Goal: Information Seeking & Learning: Find specific fact

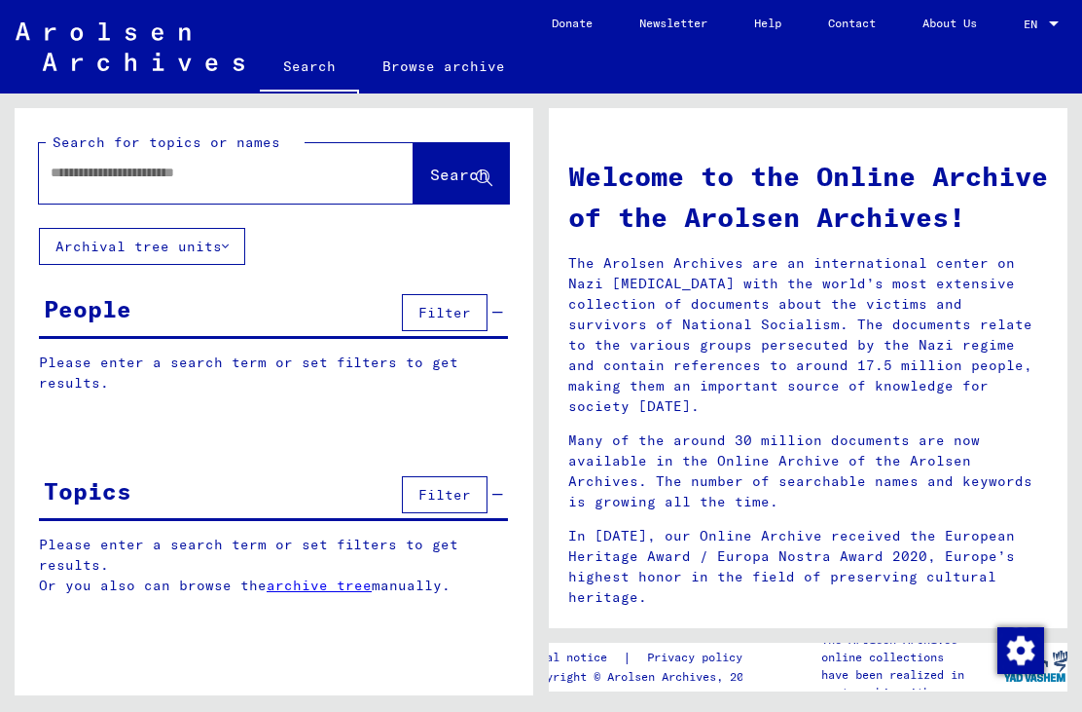
click at [261, 172] on input "text" at bounding box center [203, 173] width 305 height 20
type input "**********"
click at [455, 178] on span "Search" at bounding box center [459, 173] width 58 height 19
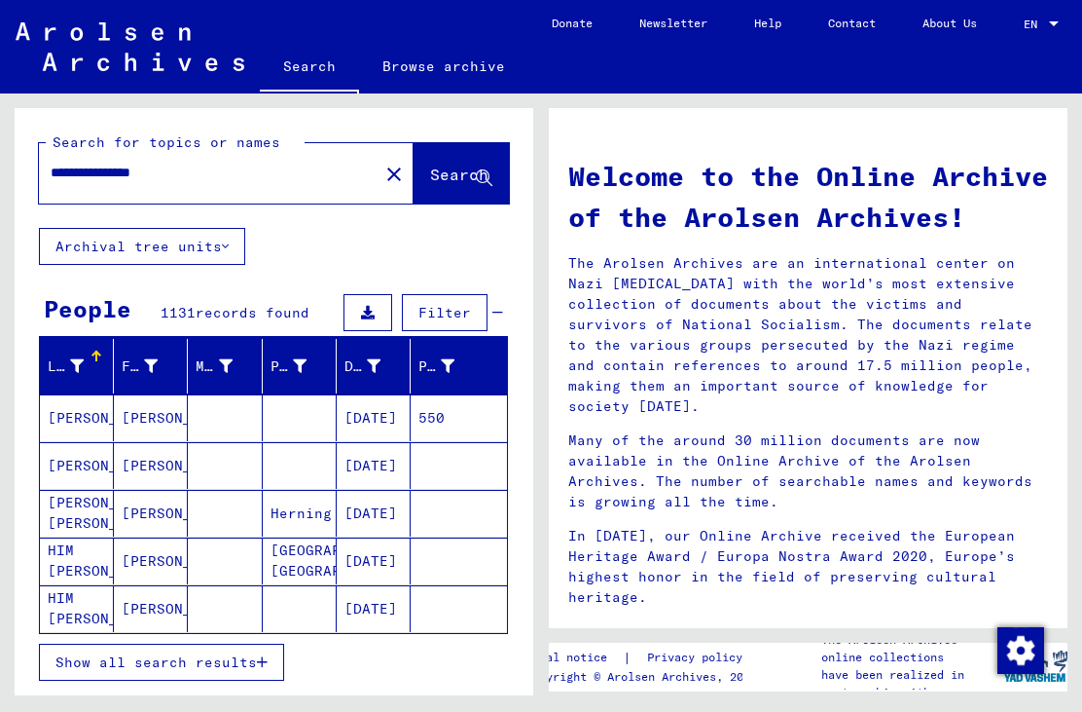
click at [358, 597] on mat-cell "[DATE]" at bounding box center [374, 608] width 74 height 47
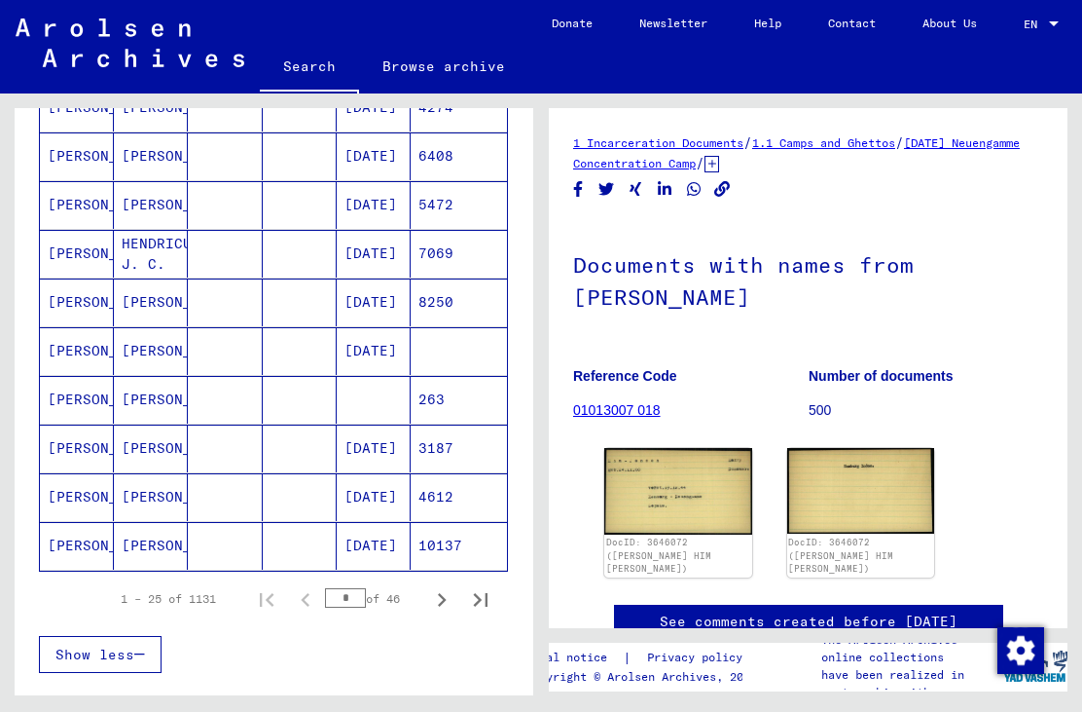
scroll to position [1041, 0]
click at [454, 598] on icon "Next page" at bounding box center [441, 598] width 27 height 27
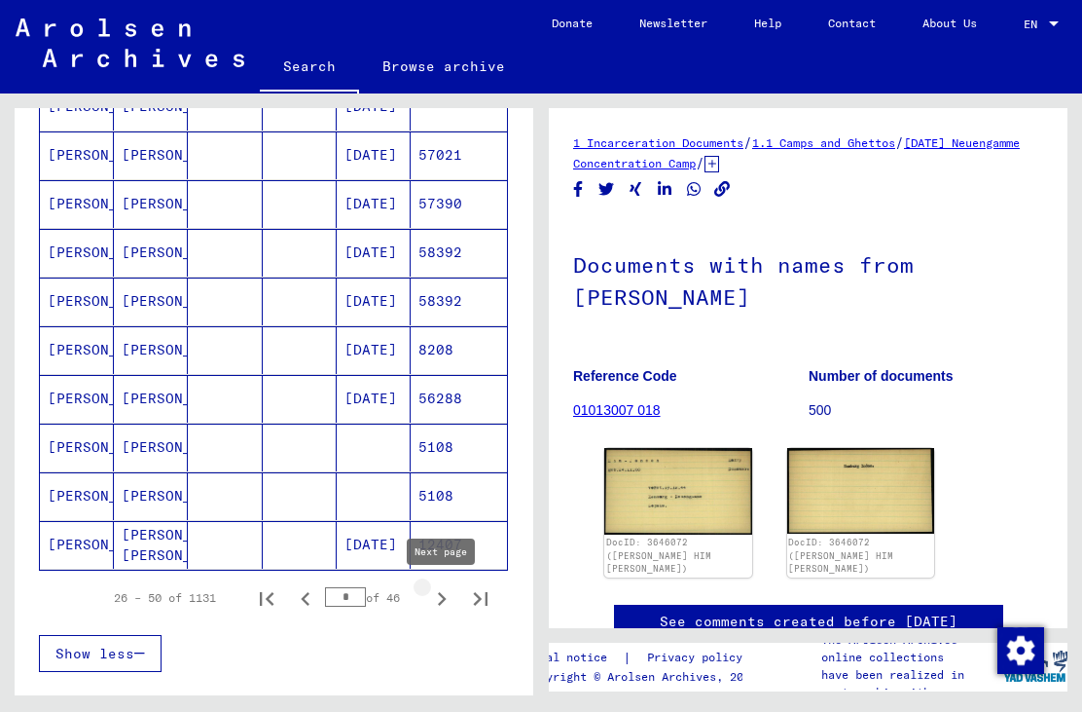
click at [456, 598] on button "Next page" at bounding box center [441, 597] width 39 height 39
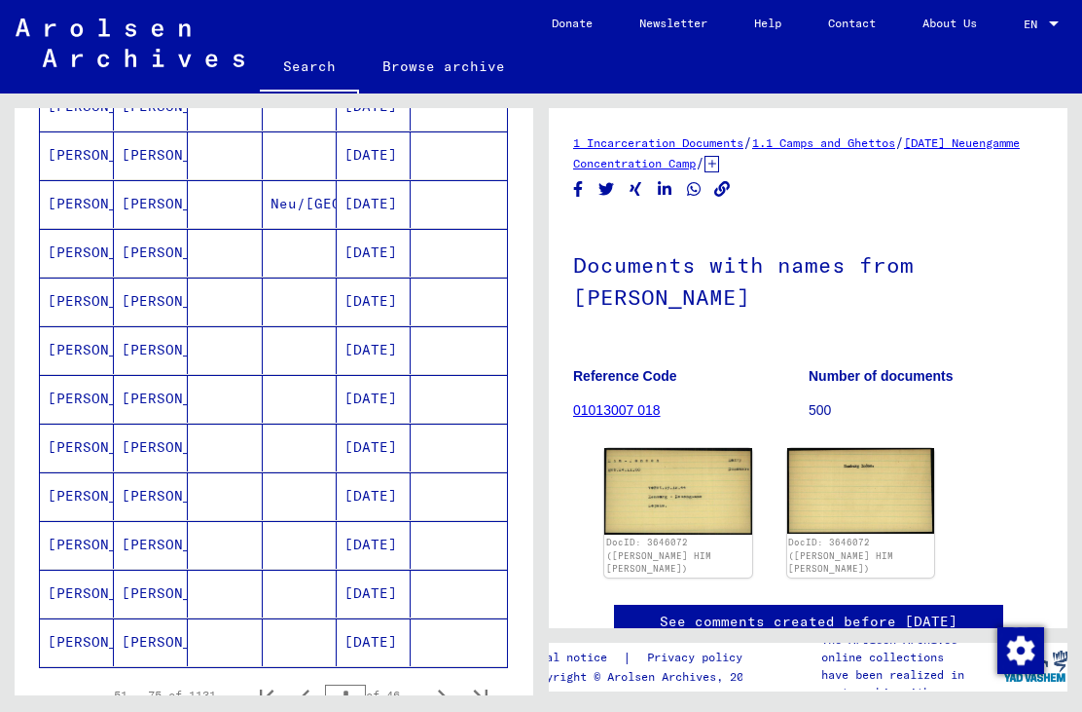
scroll to position [945, 0]
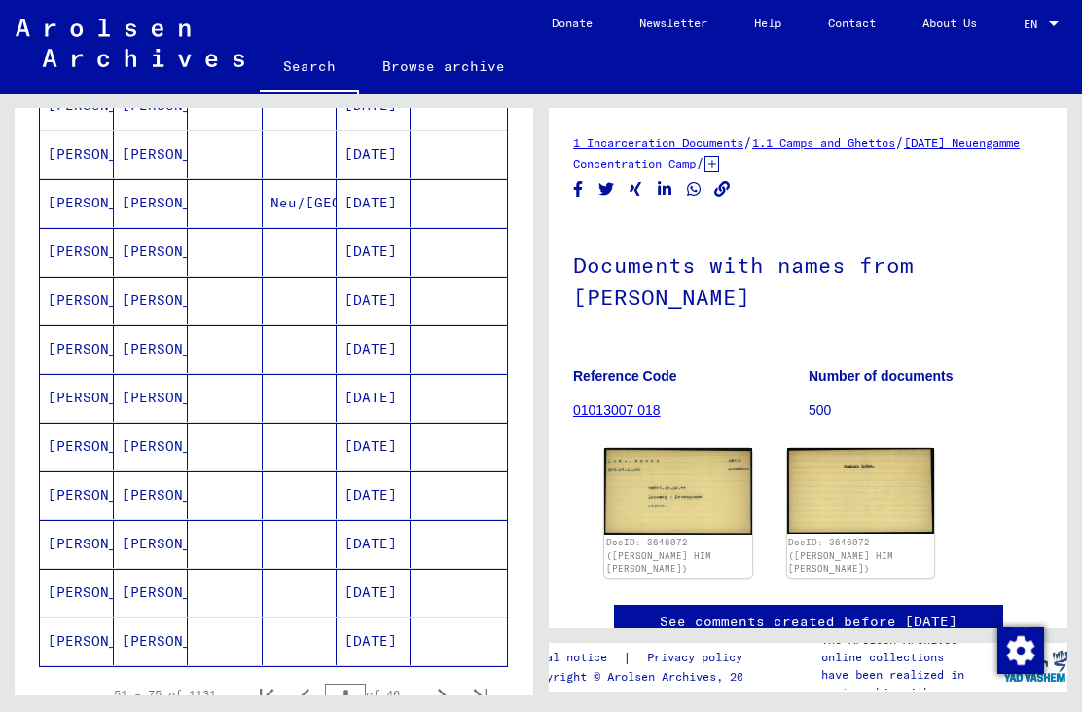
click at [381, 296] on mat-cell "[DATE]" at bounding box center [374, 300] width 74 height 48
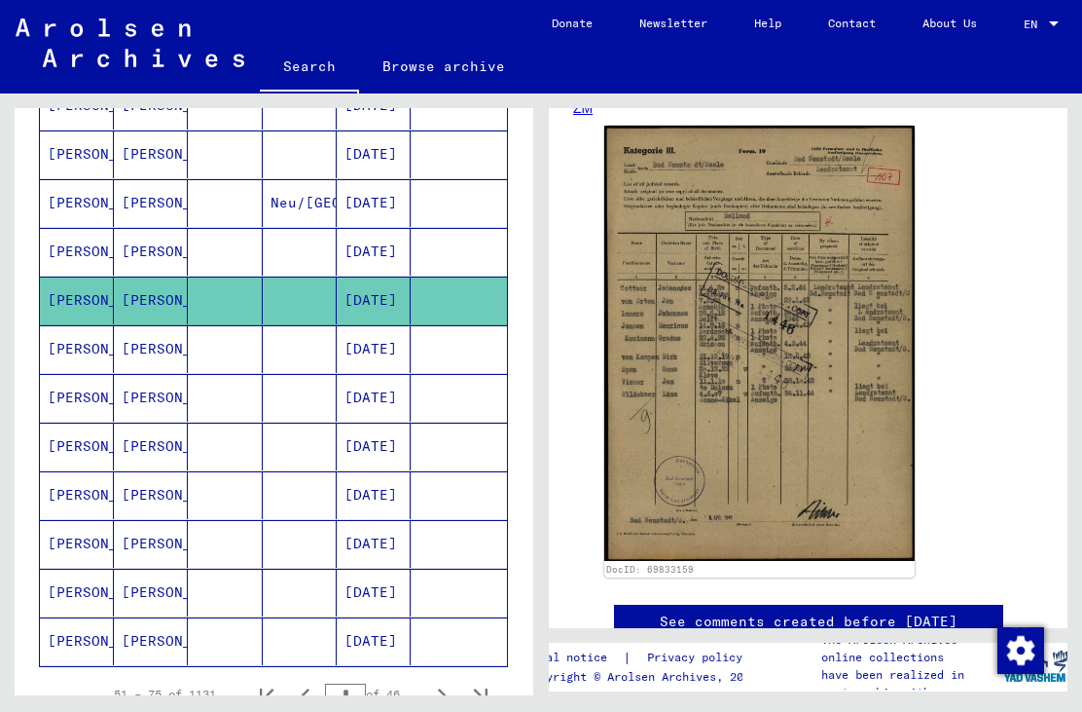
scroll to position [368, 0]
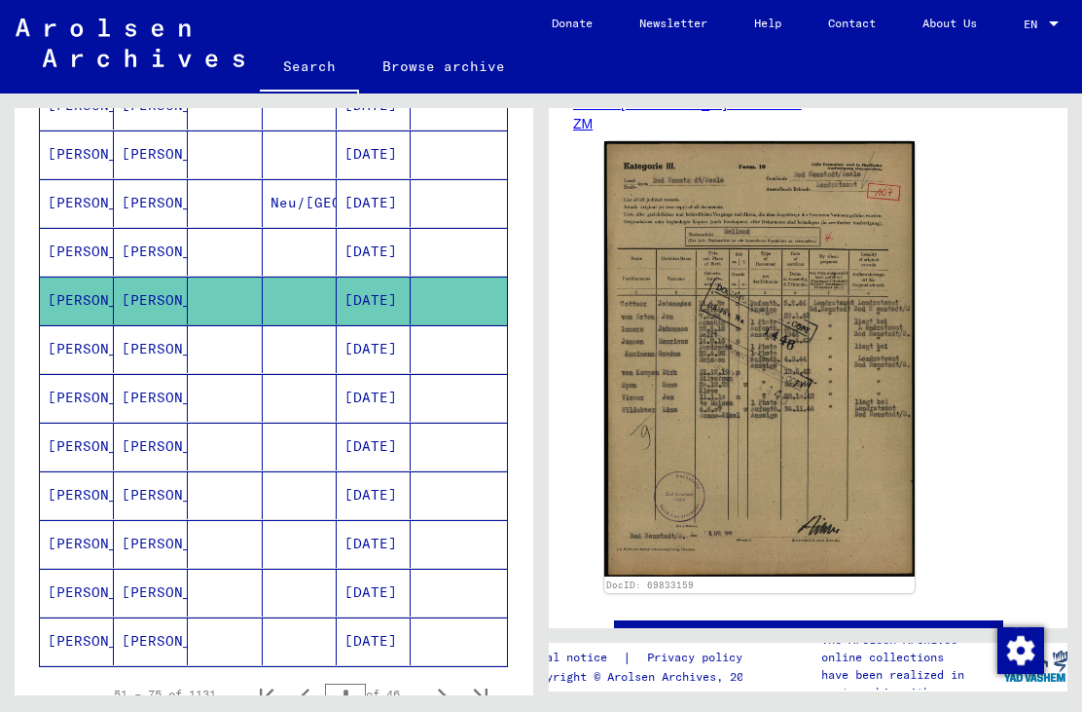
click at [676, 372] on img at bounding box center [759, 358] width 310 height 435
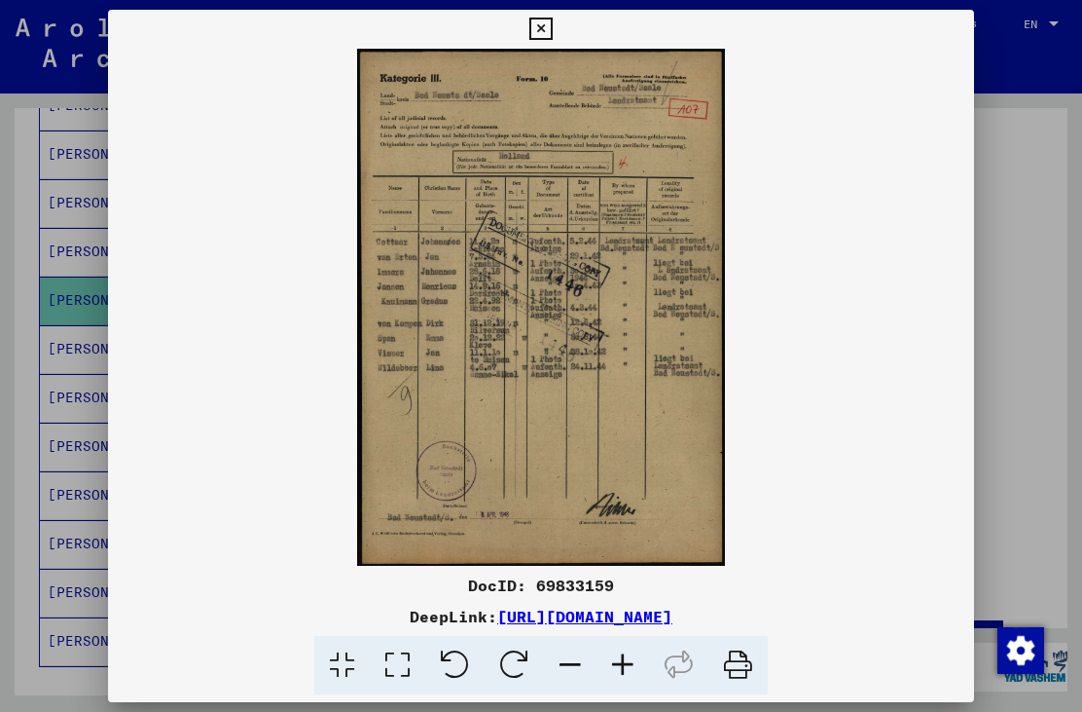
click at [552, 30] on icon at bounding box center [540, 29] width 22 height 23
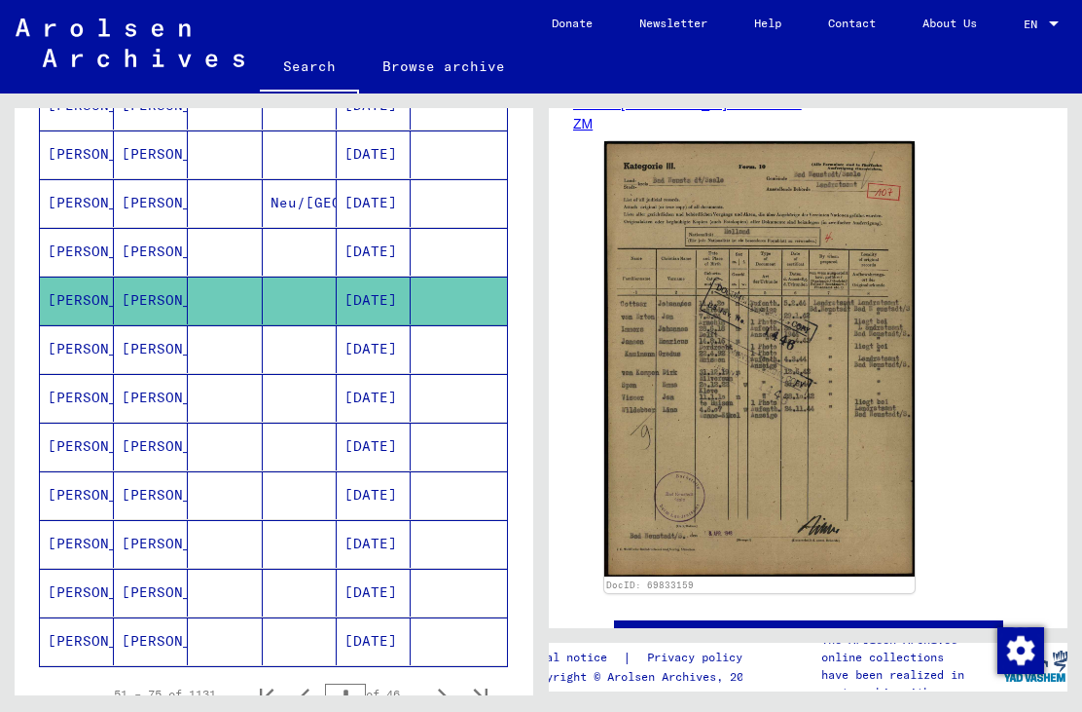
click at [375, 394] on mat-cell "[DATE]" at bounding box center [374, 398] width 74 height 48
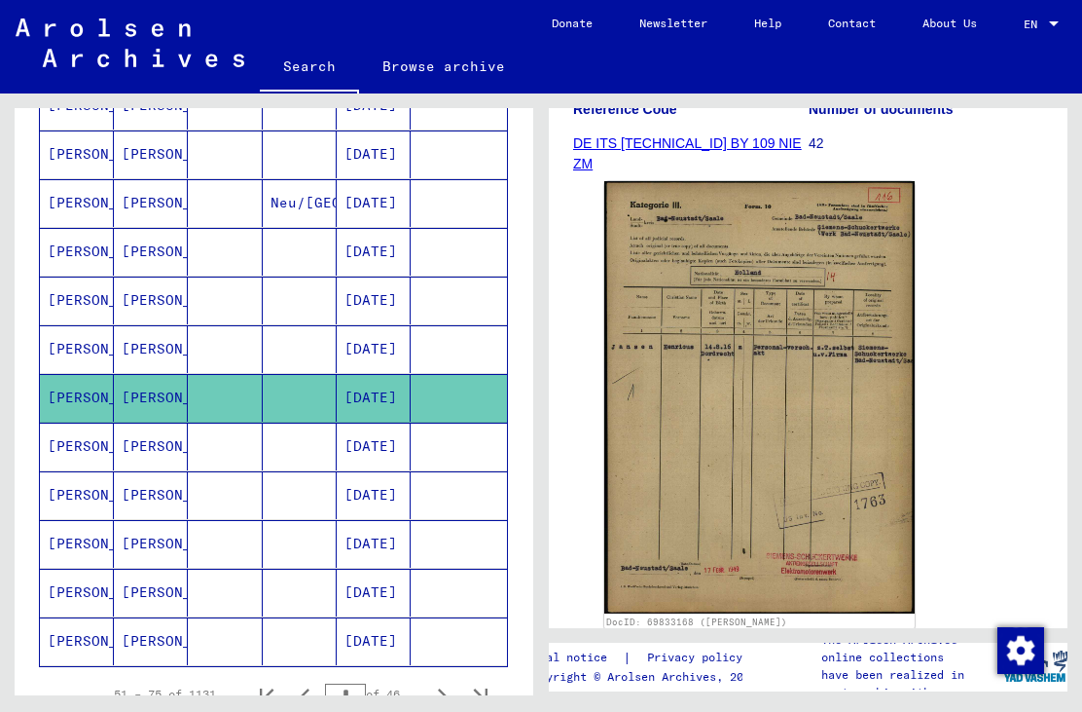
scroll to position [329, 0]
click at [687, 280] on img at bounding box center [759, 396] width 310 height 432
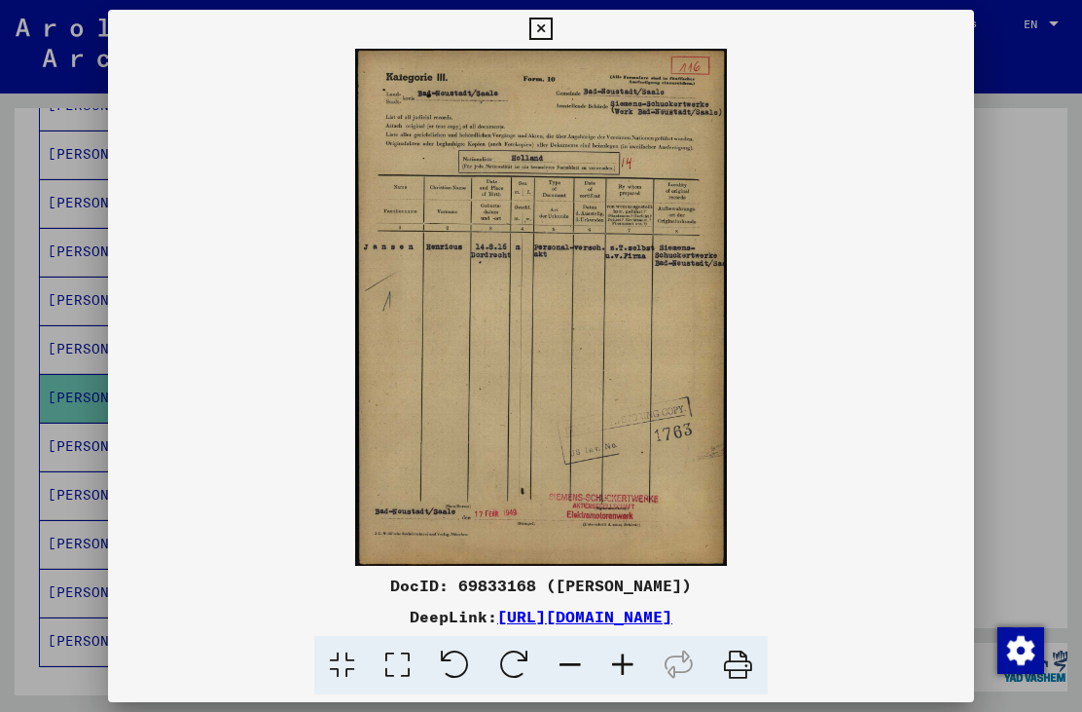
click at [552, 28] on icon at bounding box center [540, 29] width 22 height 23
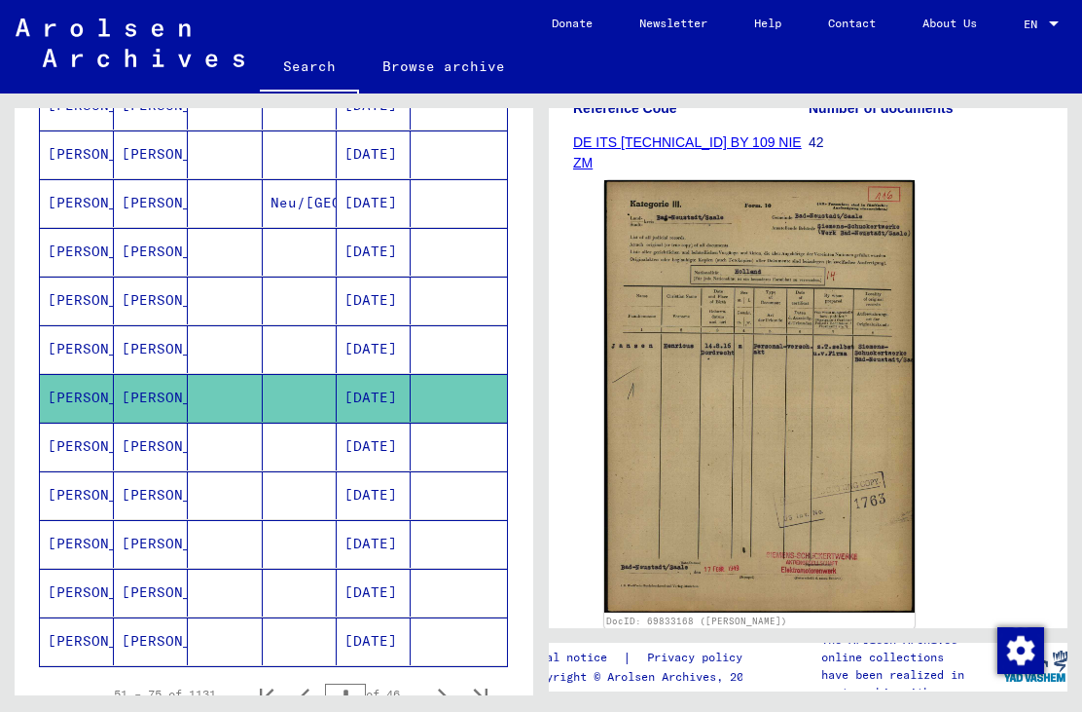
click at [165, 454] on mat-cell "[PERSON_NAME]" at bounding box center [151, 446] width 74 height 48
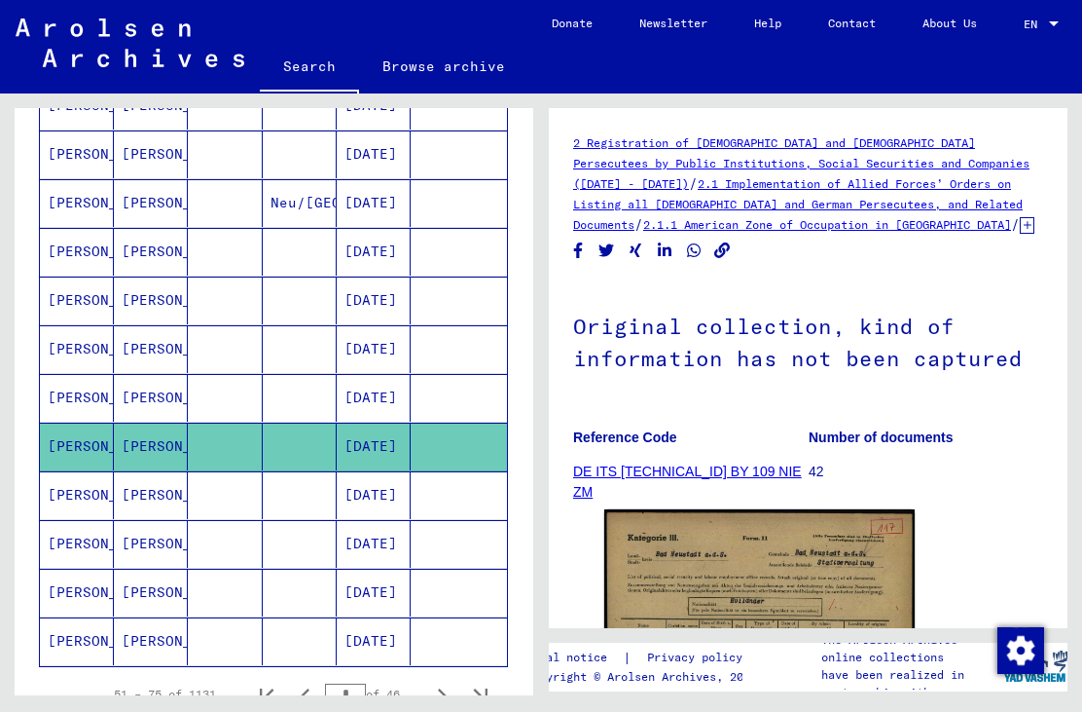
click at [701, 567] on img at bounding box center [759, 726] width 310 height 434
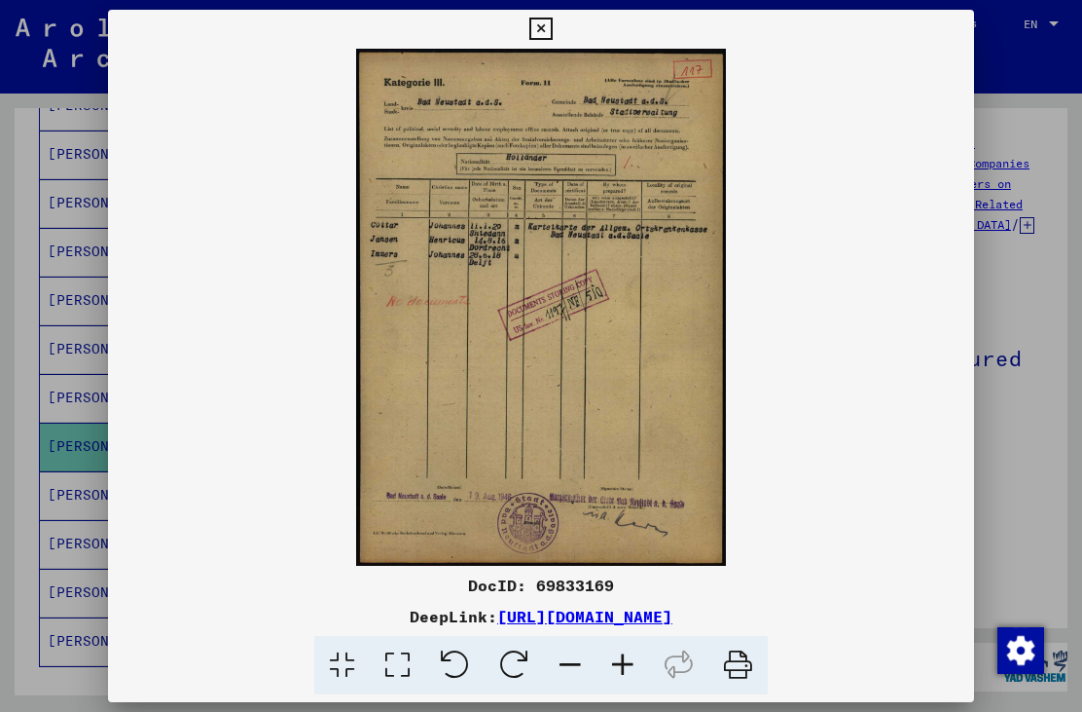
click at [558, 30] on button at bounding box center [541, 29] width 34 height 39
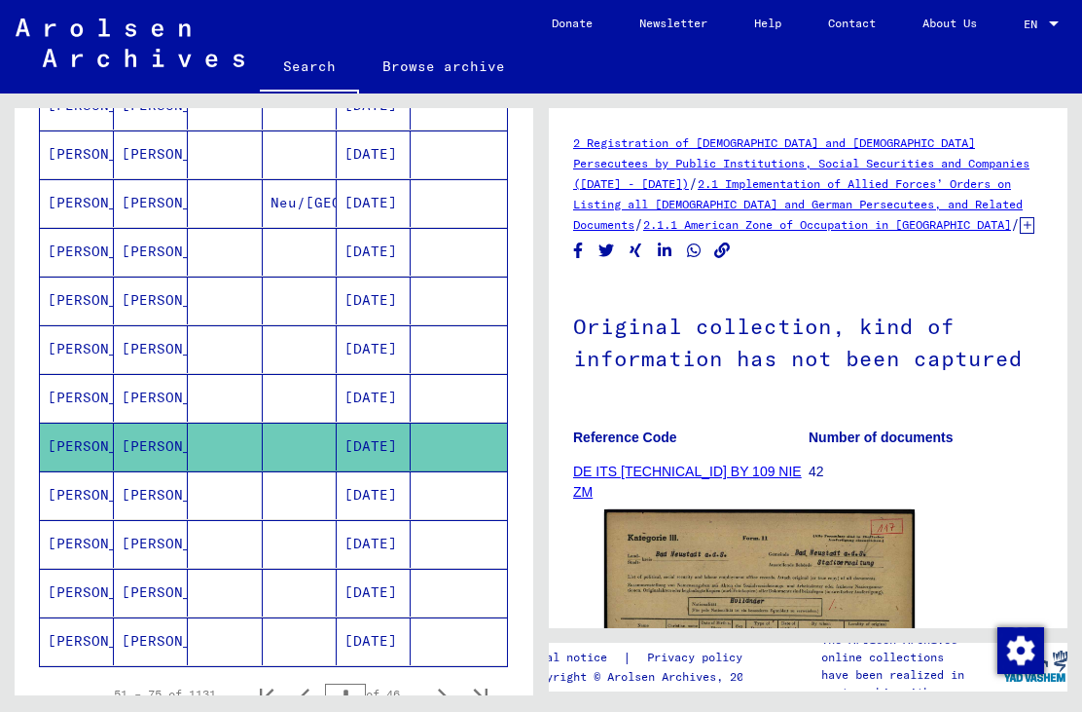
click at [268, 553] on mat-cell at bounding box center [300, 544] width 74 height 48
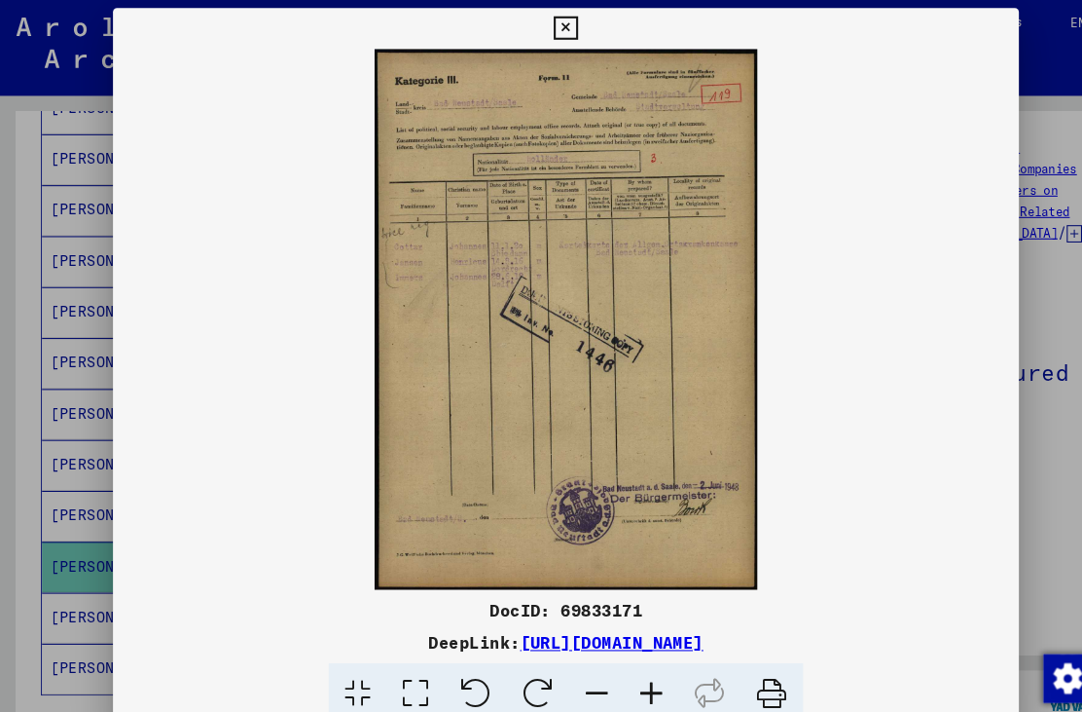
click at [558, 32] on button at bounding box center [541, 29] width 34 height 39
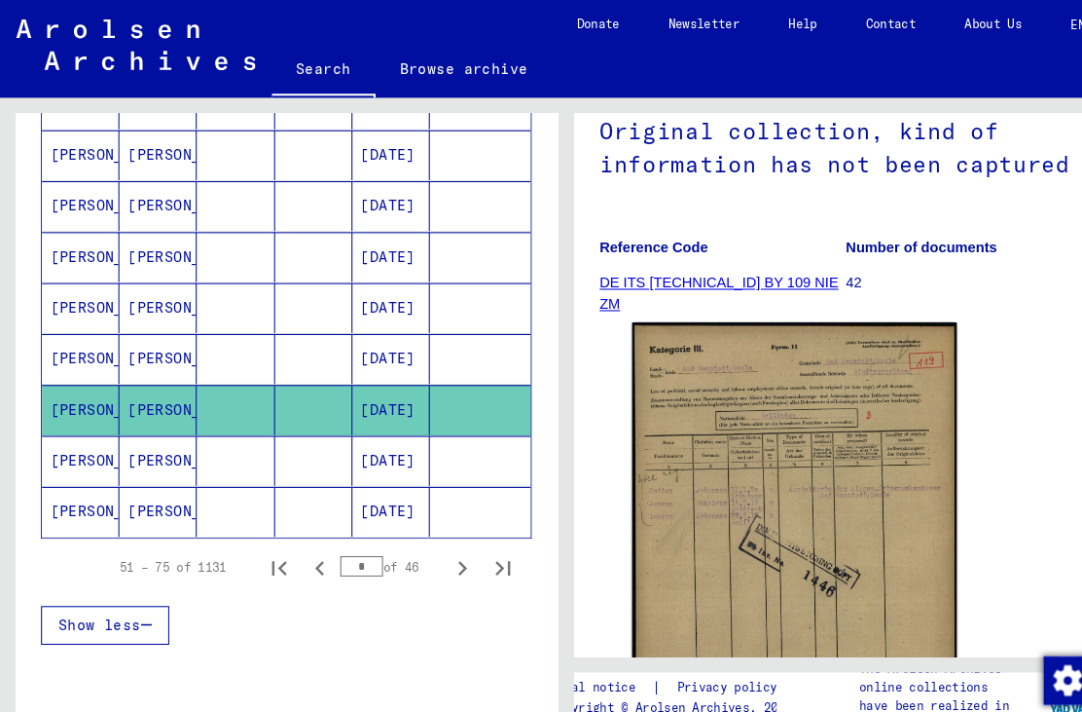
scroll to position [1094, 0]
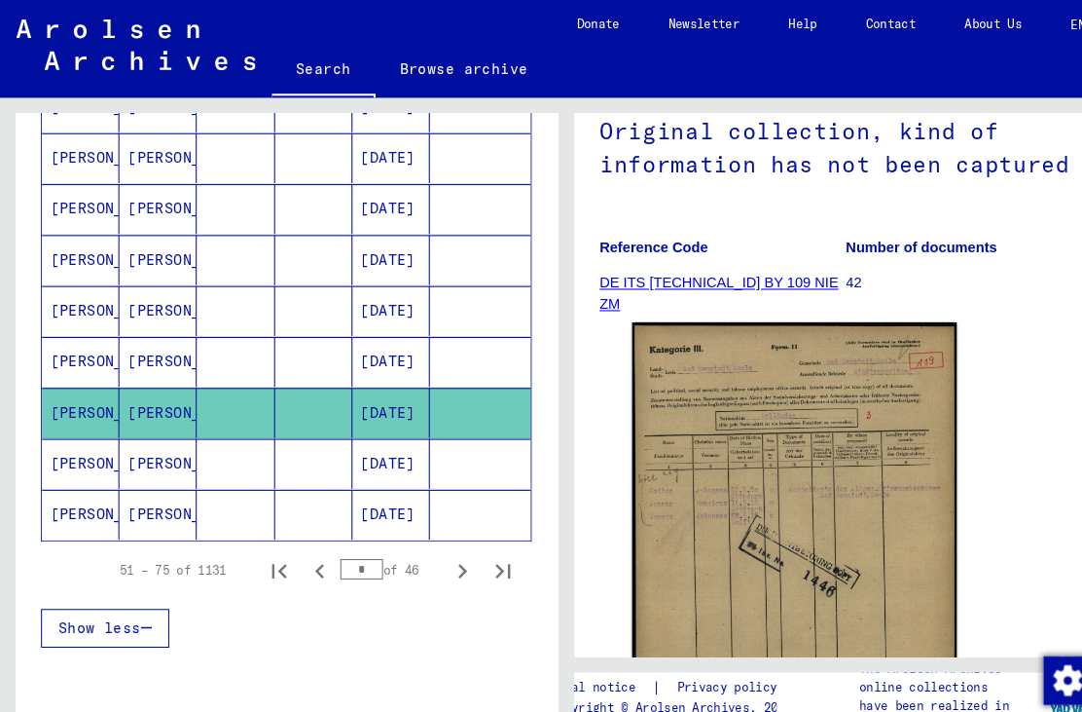
click at [440, 549] on icon "Next page" at bounding box center [442, 546] width 9 height 14
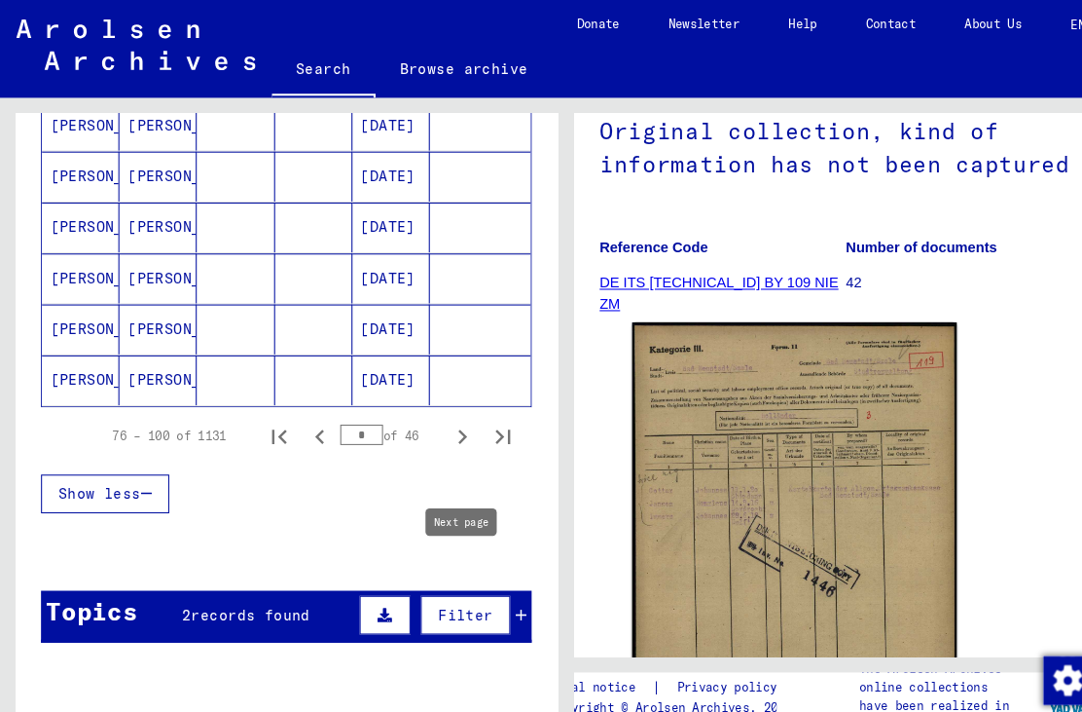
scroll to position [1223, 0]
click at [452, 414] on icon "Next page" at bounding box center [441, 416] width 27 height 27
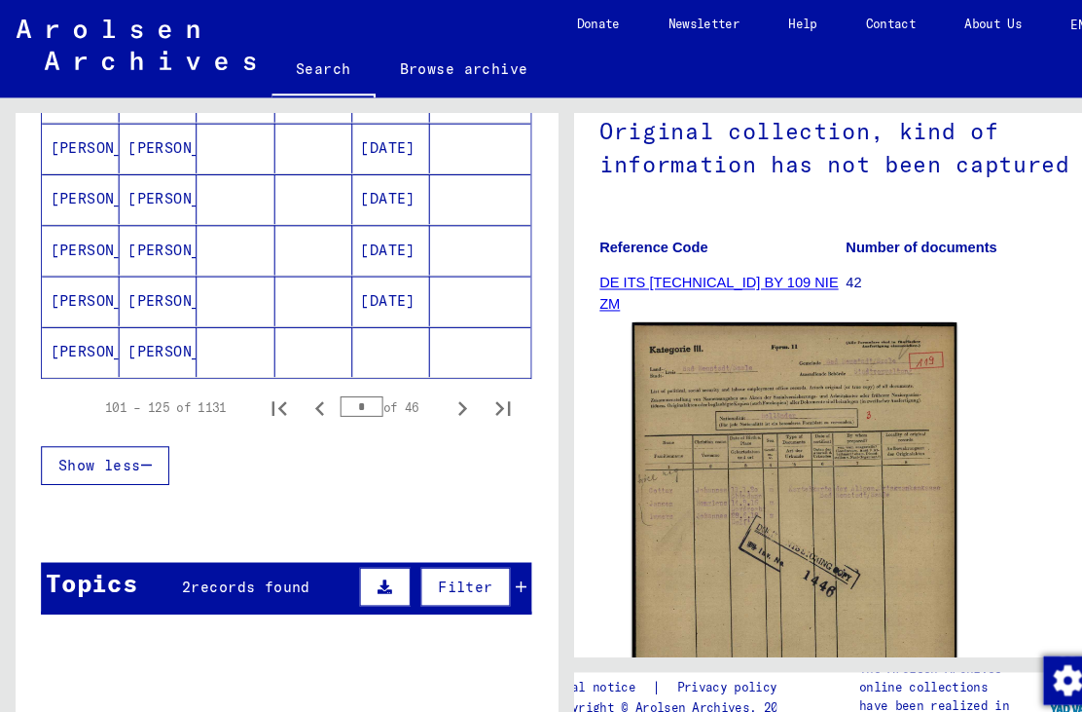
scroll to position [1250, 0]
click at [450, 387] on icon "Next page" at bounding box center [441, 390] width 27 height 27
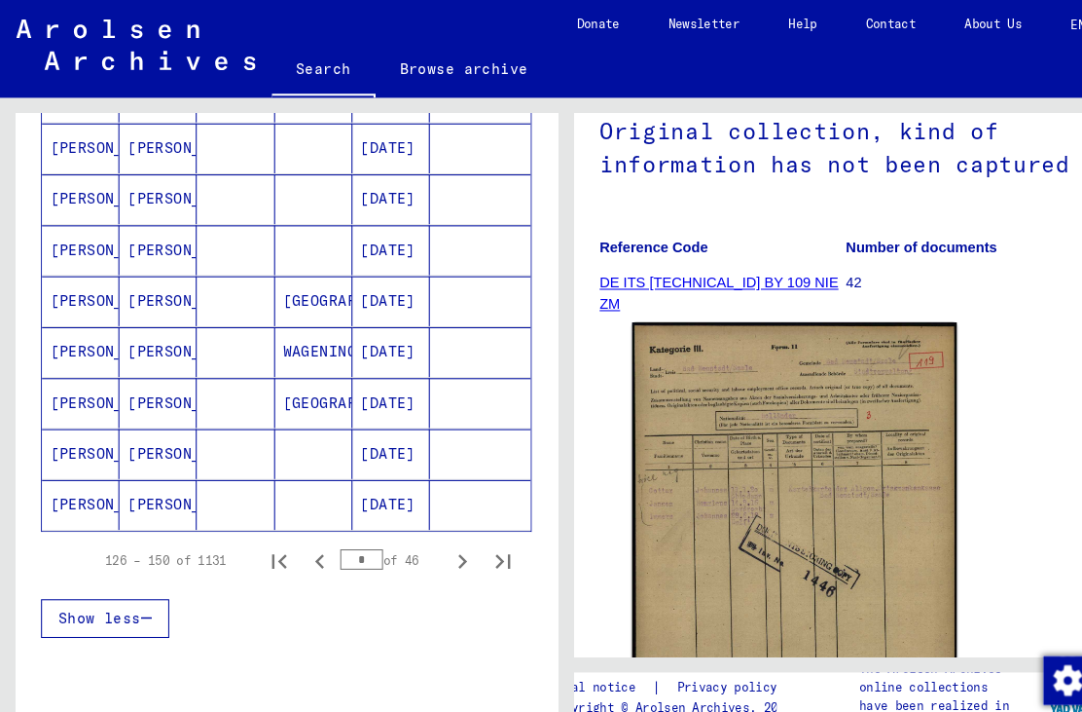
scroll to position [1105, 0]
click at [455, 538] on icon "Next page" at bounding box center [441, 535] width 27 height 27
type input "*"
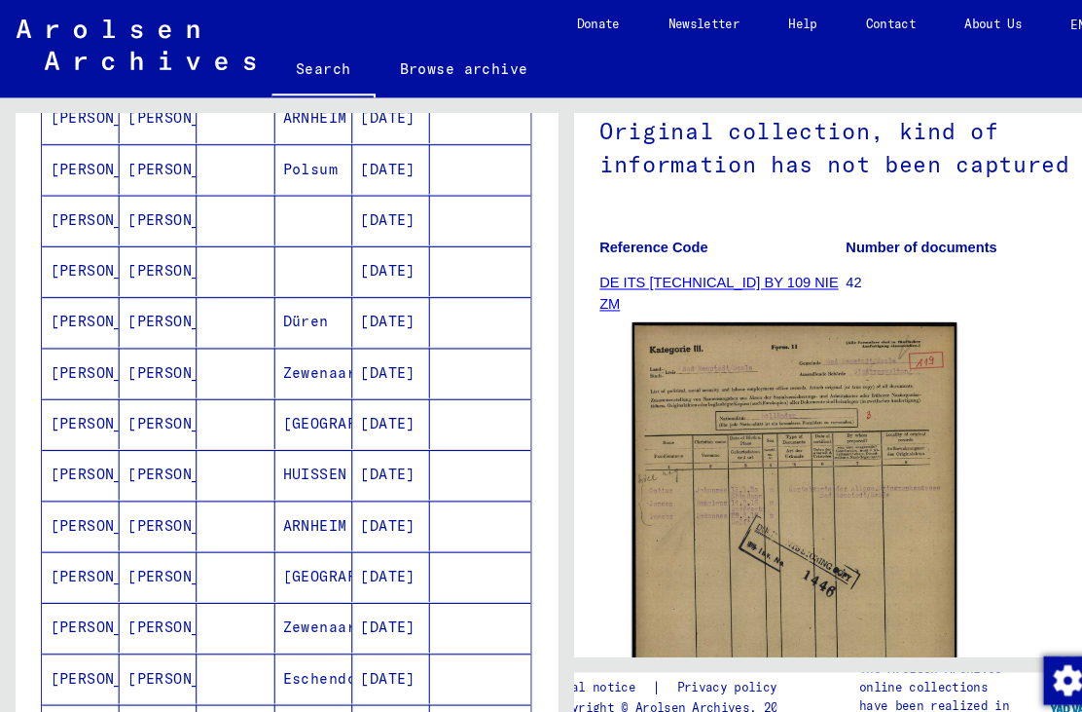
scroll to position [841, 0]
click at [374, 259] on mat-cell "[DATE]" at bounding box center [374, 259] width 74 height 48
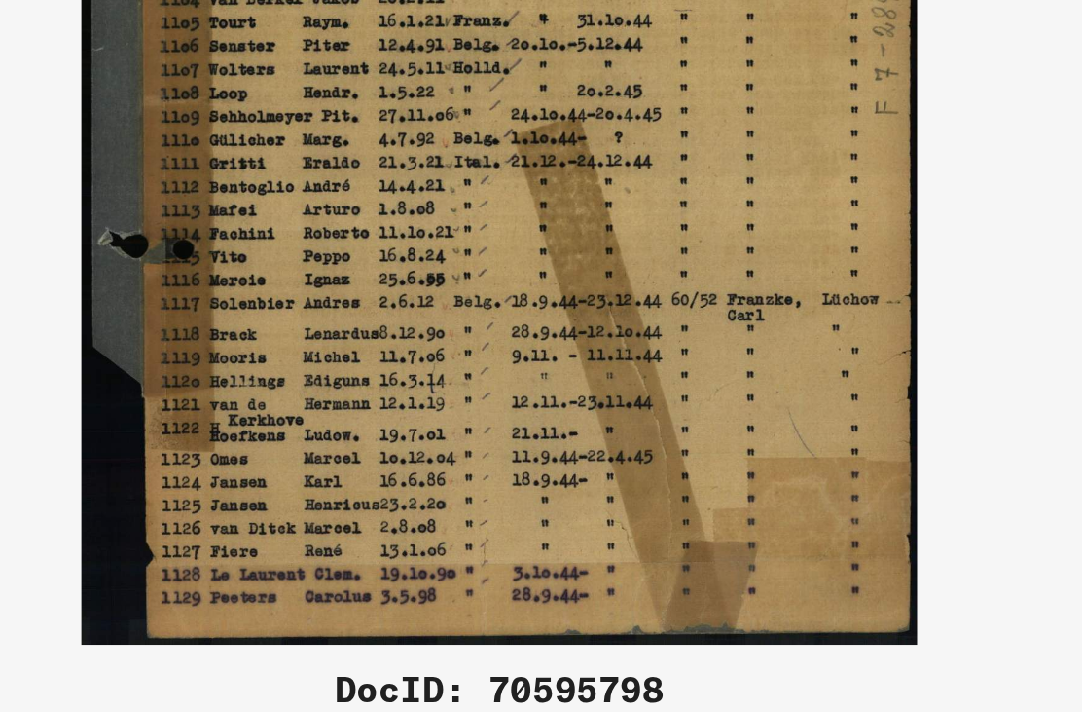
click at [183, 243] on img at bounding box center [541, 307] width 866 height 486
click at [243, 240] on img at bounding box center [541, 307] width 866 height 486
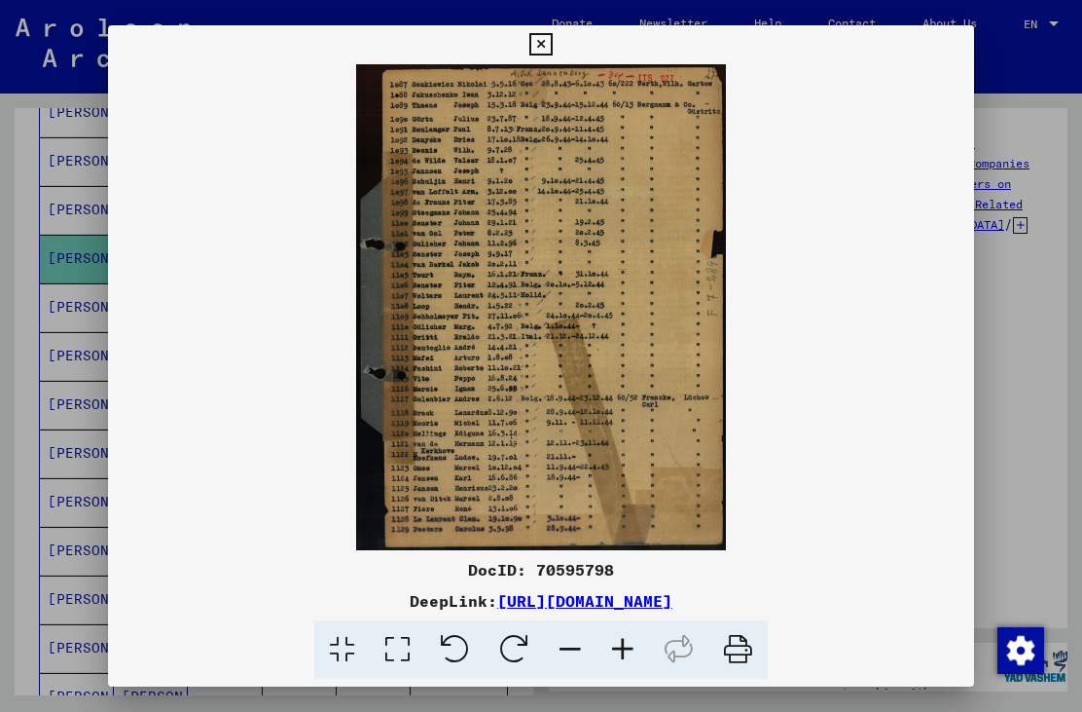
click at [558, 47] on button at bounding box center [541, 44] width 34 height 39
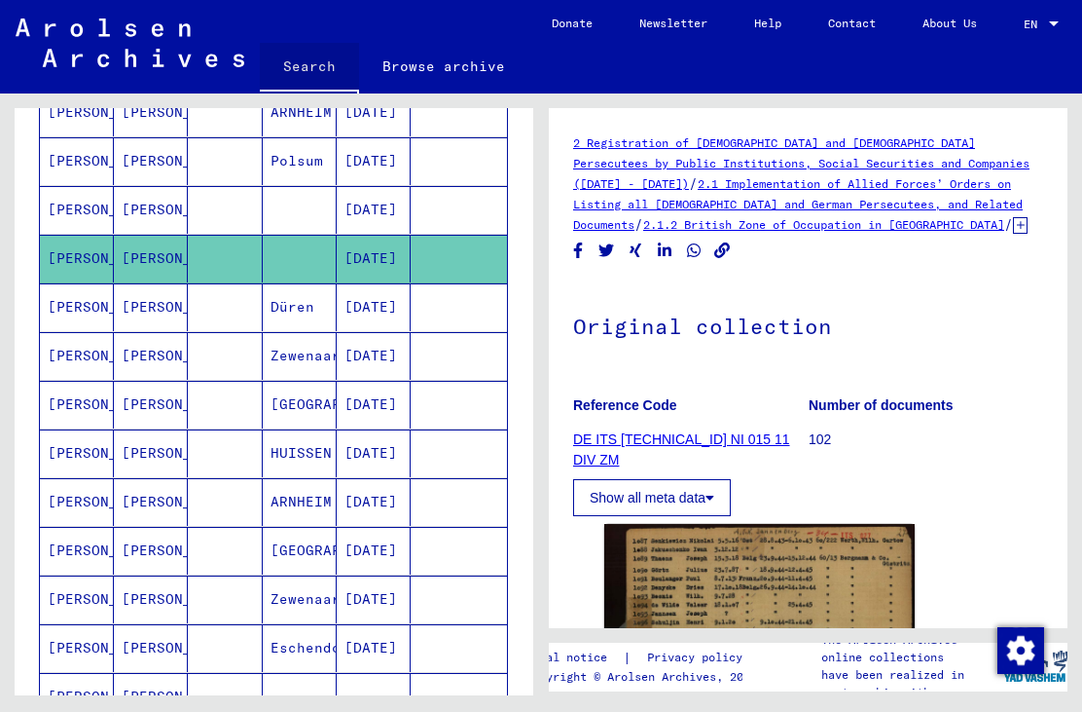
click at [312, 74] on link "Search" at bounding box center [309, 68] width 99 height 51
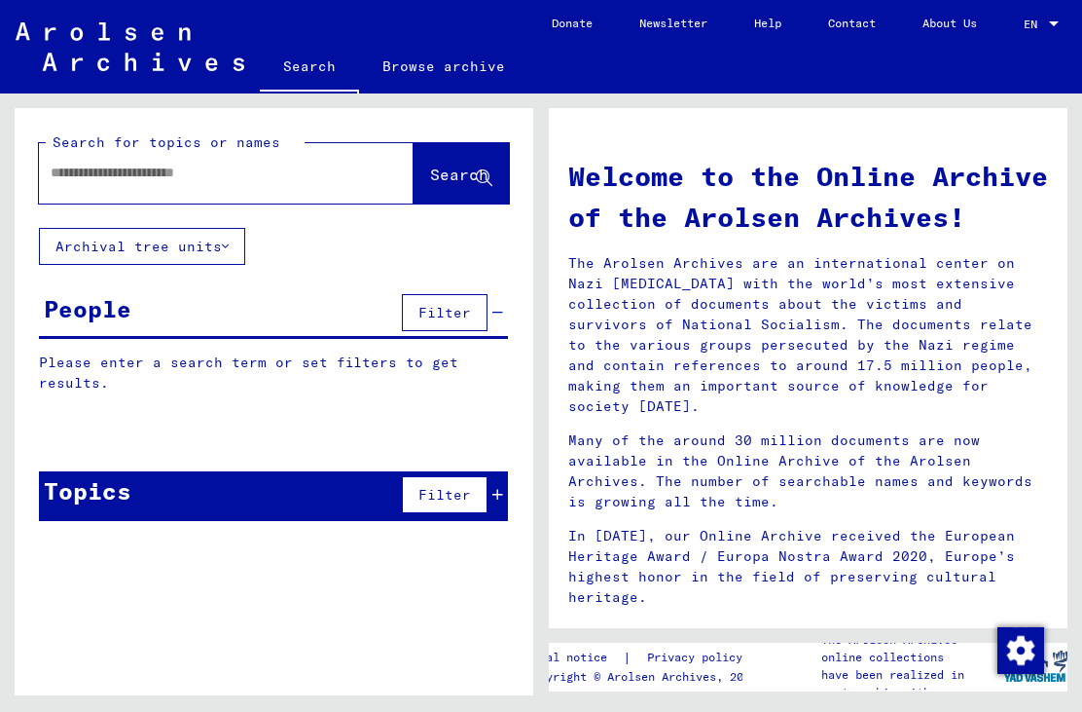
click at [144, 182] on input "text" at bounding box center [203, 173] width 305 height 20
type input "*******"
click at [454, 178] on span "Search" at bounding box center [459, 173] width 58 height 19
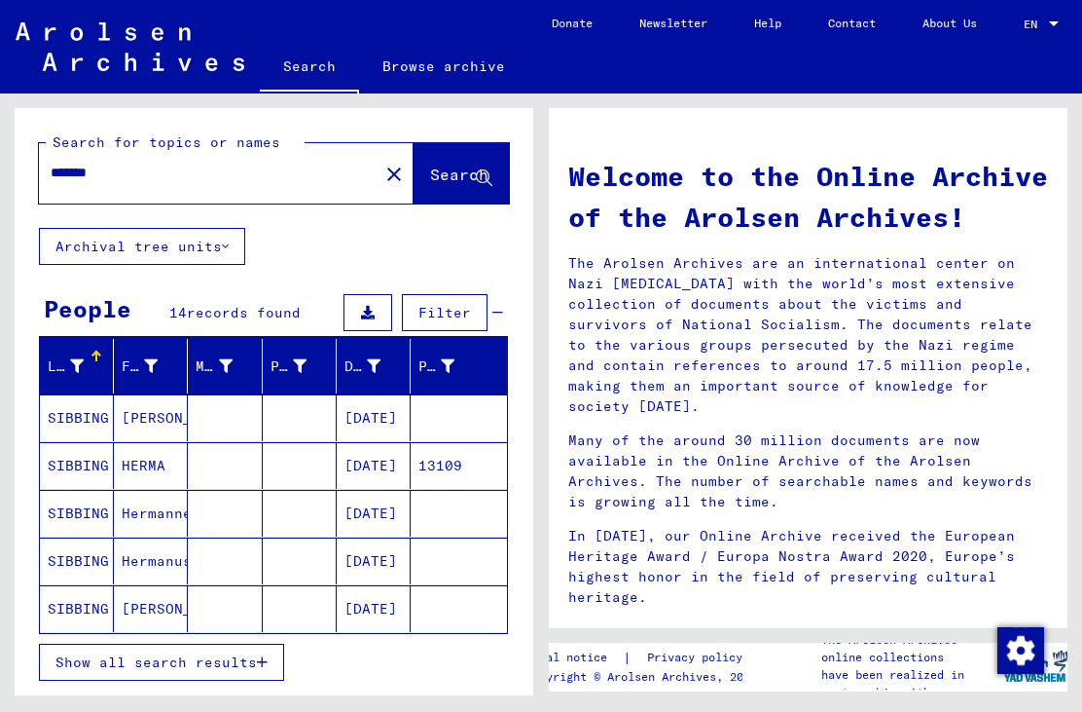
click at [228, 660] on span "Show all search results" at bounding box center [155, 662] width 201 height 18
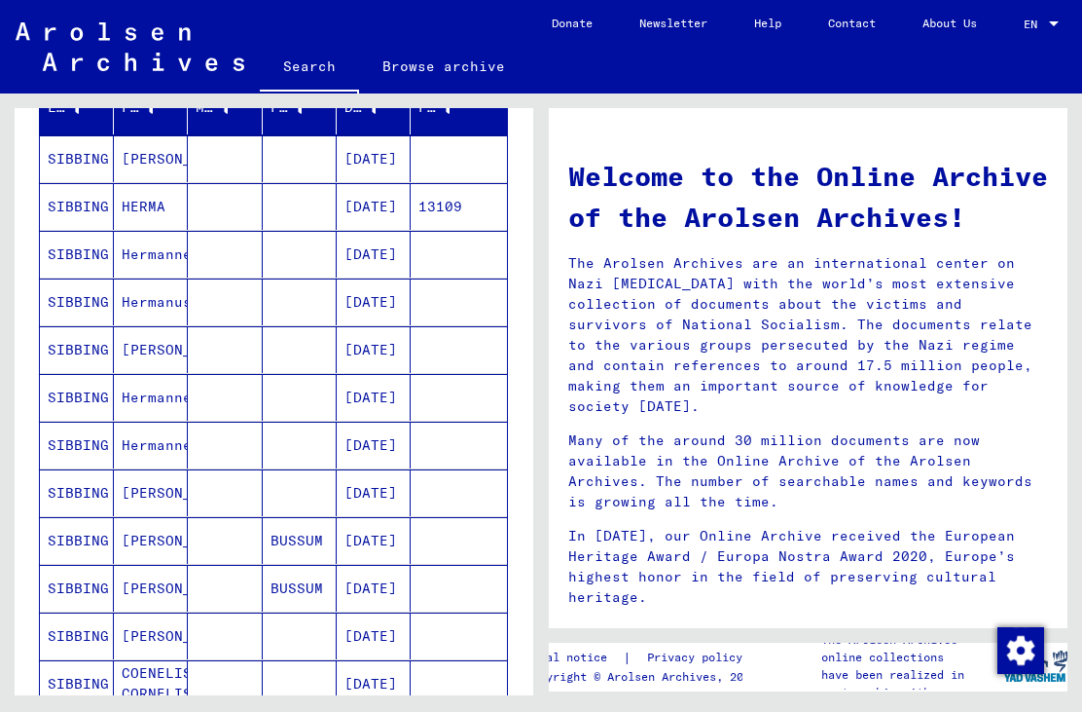
scroll to position [265, 0]
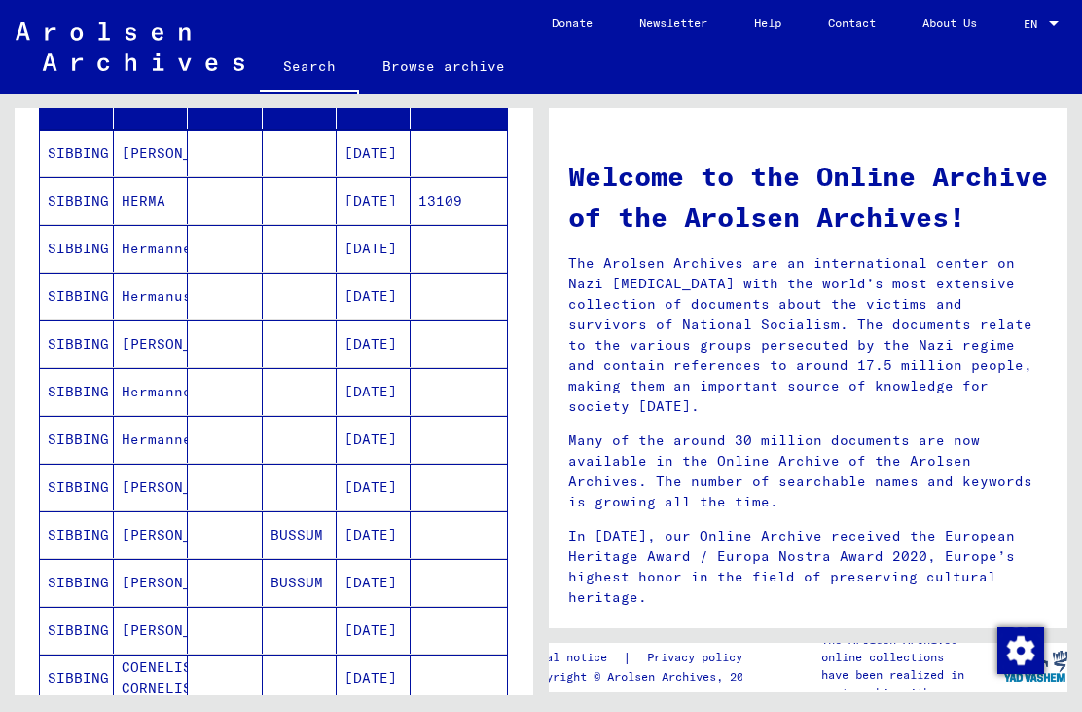
click at [166, 157] on mat-cell "[PERSON_NAME]" at bounding box center [151, 152] width 74 height 47
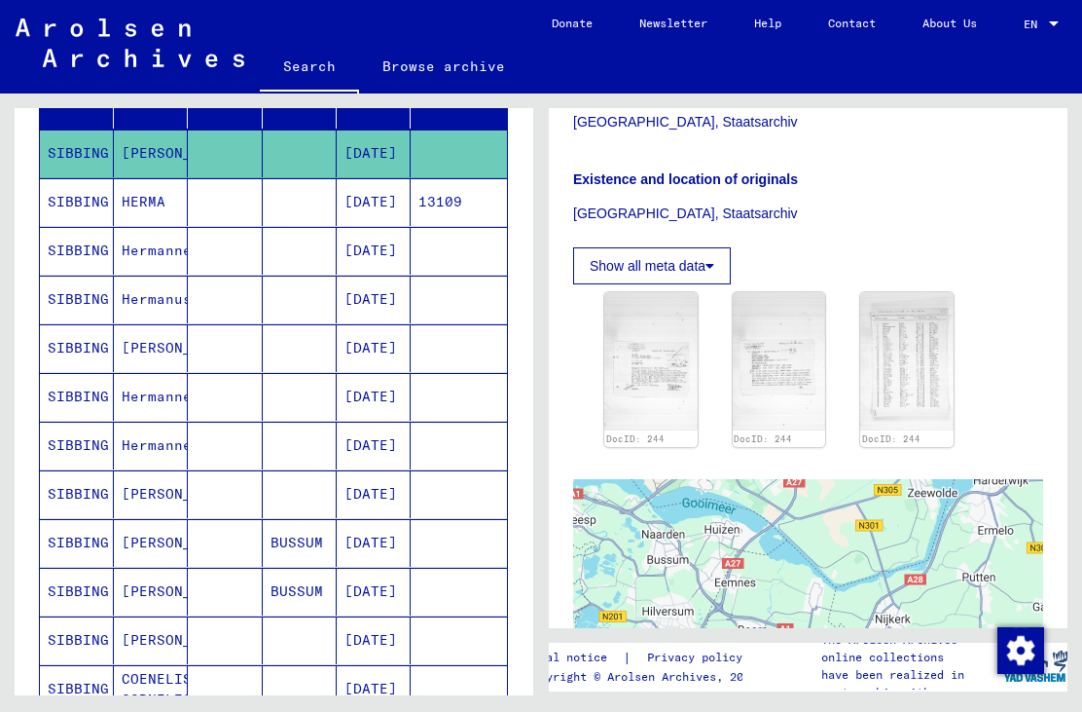
scroll to position [476, 0]
click at [651, 374] on img at bounding box center [650, 362] width 93 height 138
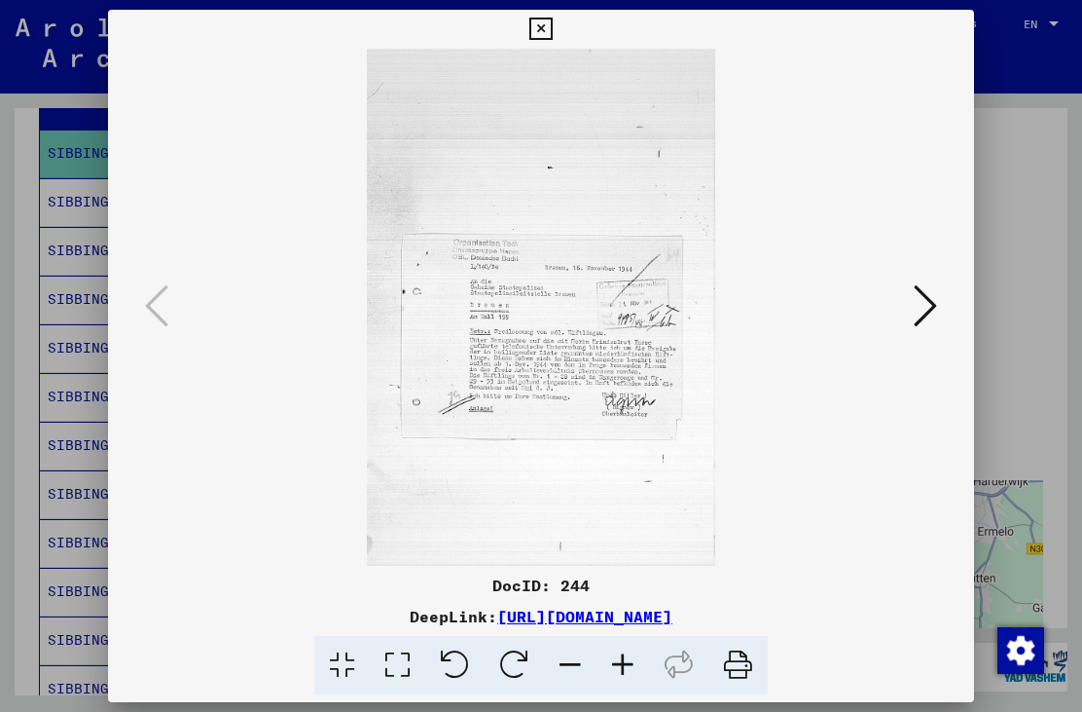
click at [558, 27] on button at bounding box center [541, 29] width 34 height 39
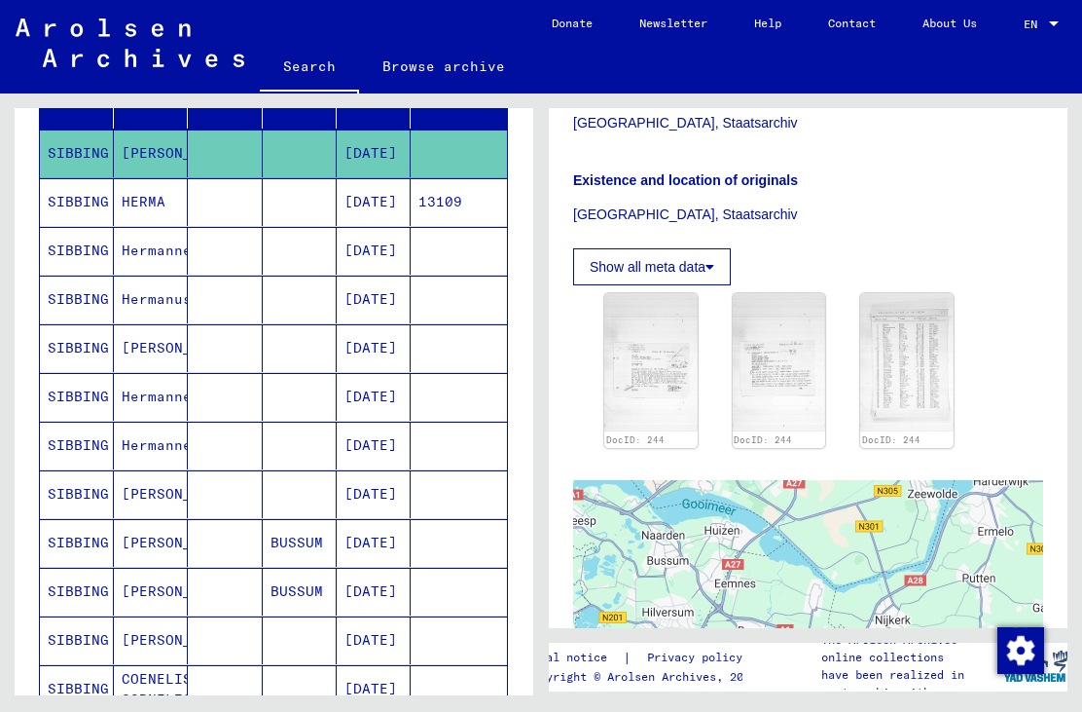
click at [800, 381] on img at bounding box center [779, 362] width 93 height 138
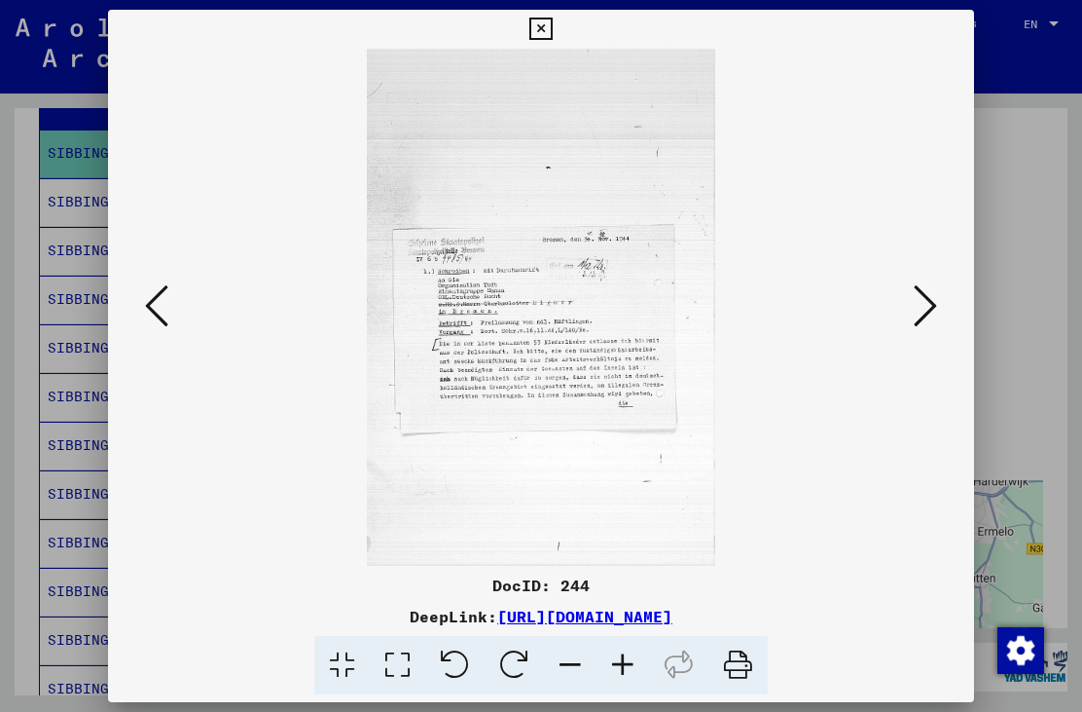
click at [558, 28] on button at bounding box center [541, 29] width 34 height 39
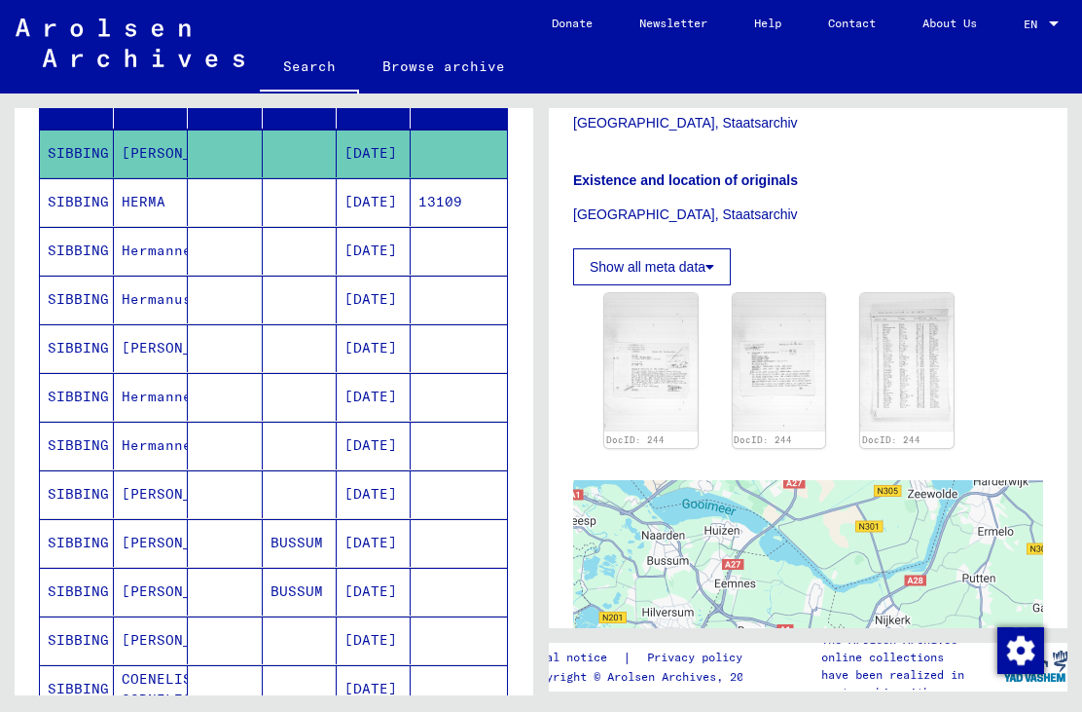
click at [934, 358] on img at bounding box center [906, 362] width 93 height 138
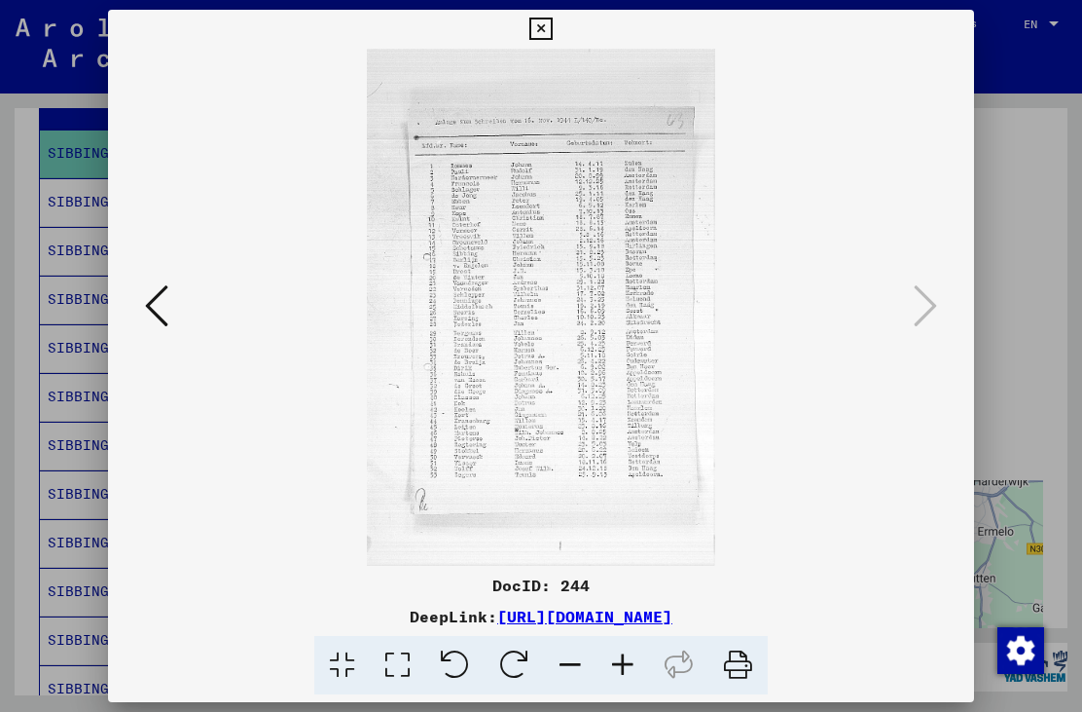
click at [558, 27] on button at bounding box center [541, 29] width 34 height 39
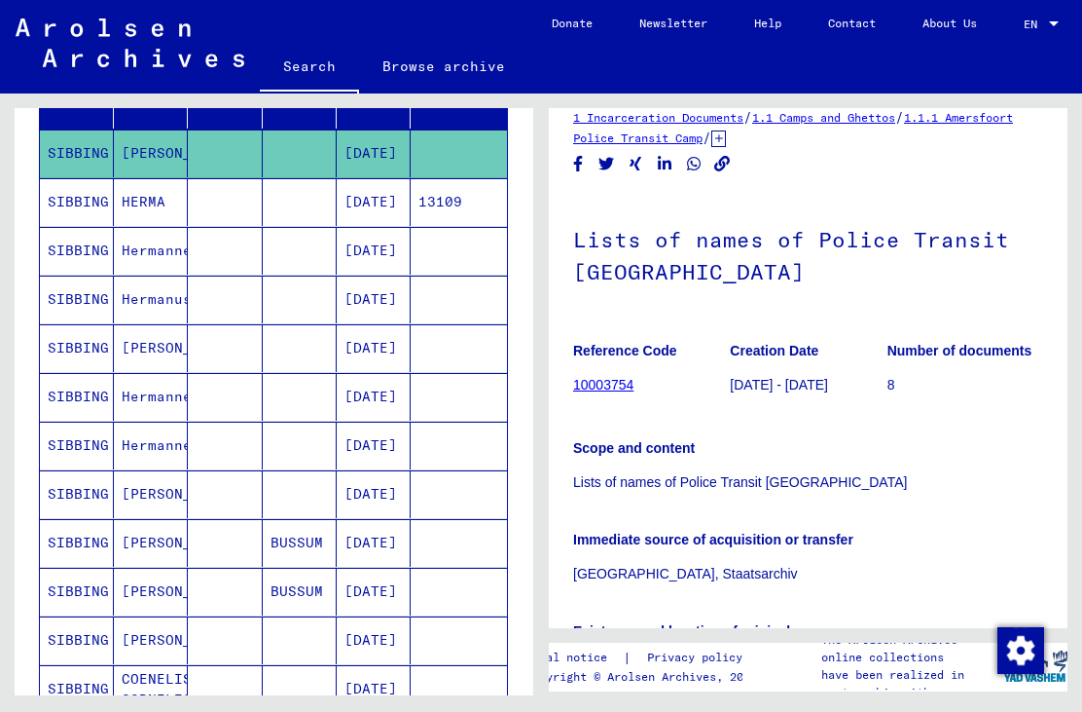
scroll to position [24, 0]
click at [153, 547] on mat-cell "[PERSON_NAME]" at bounding box center [151, 543] width 74 height 48
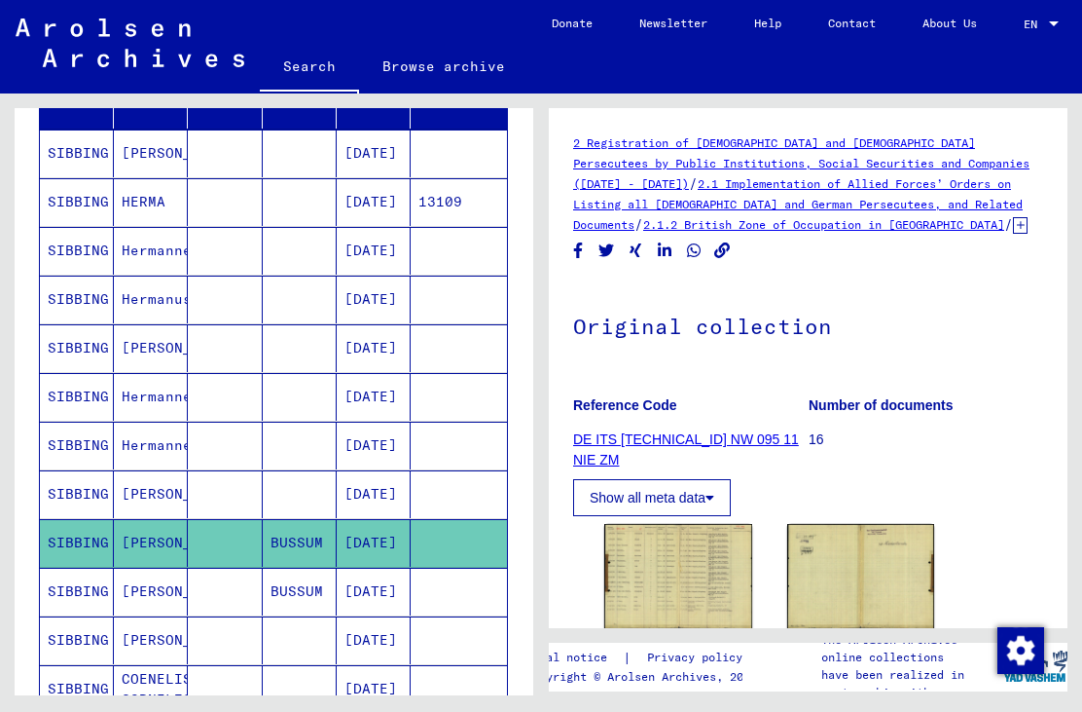
click at [678, 559] on img at bounding box center [678, 576] width 148 height 105
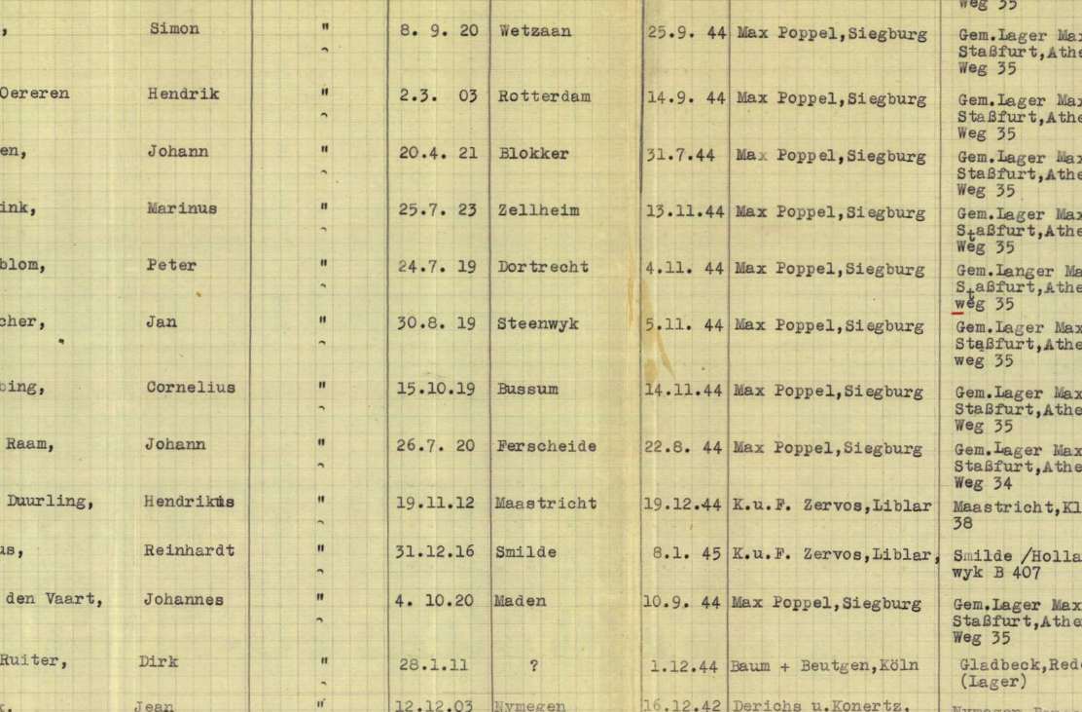
click at [312, 215] on img at bounding box center [541, 307] width 734 height 517
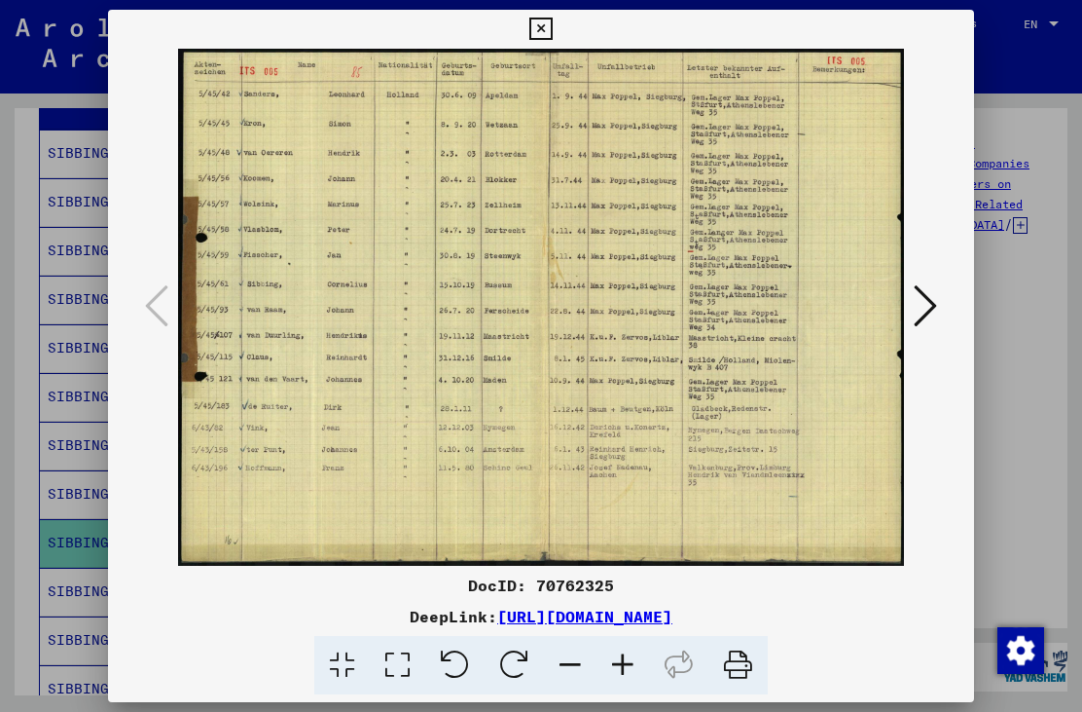
click at [552, 26] on icon at bounding box center [540, 29] width 22 height 23
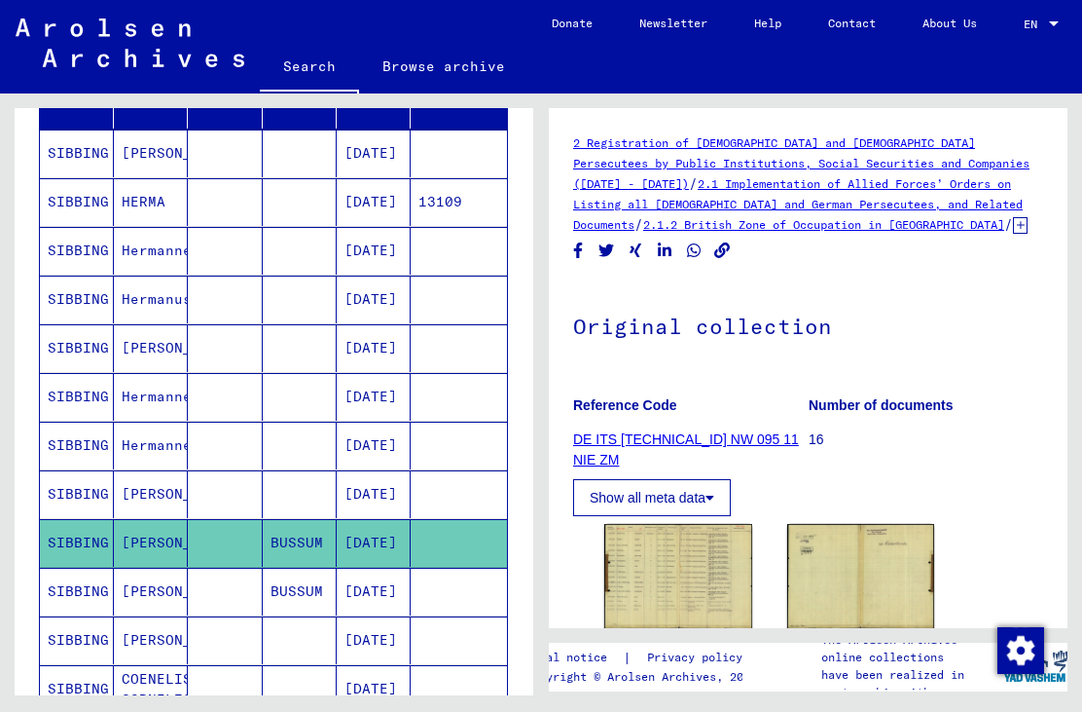
click at [157, 597] on mat-cell "[PERSON_NAME]" at bounding box center [151, 591] width 74 height 48
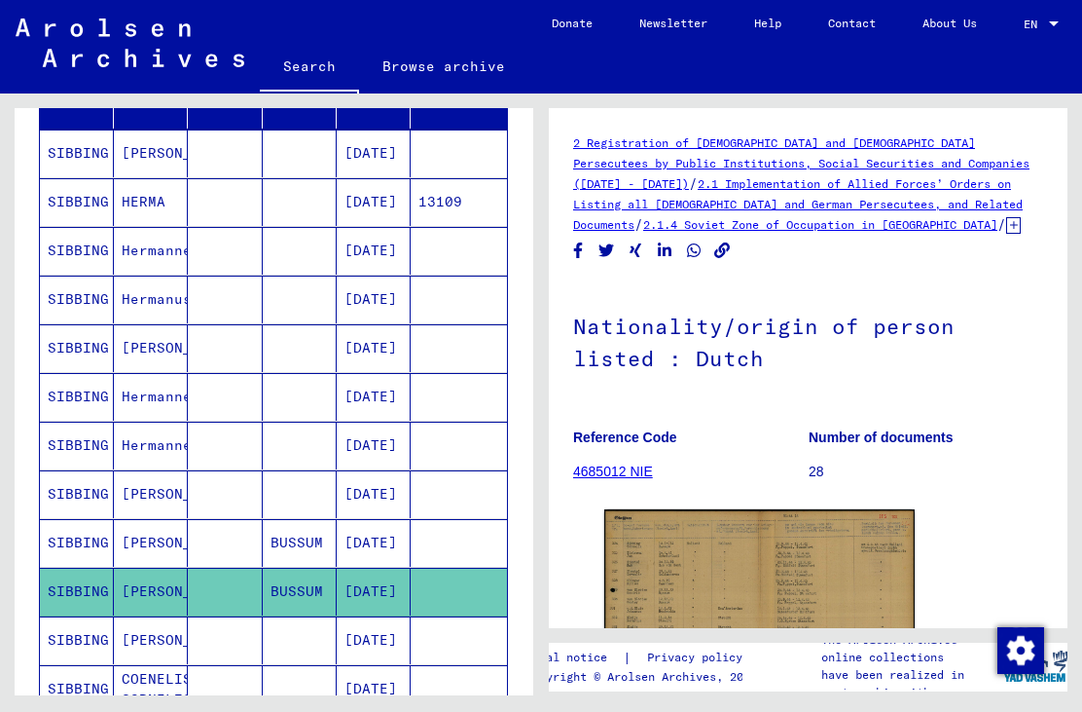
click at [715, 575] on img at bounding box center [759, 619] width 310 height 220
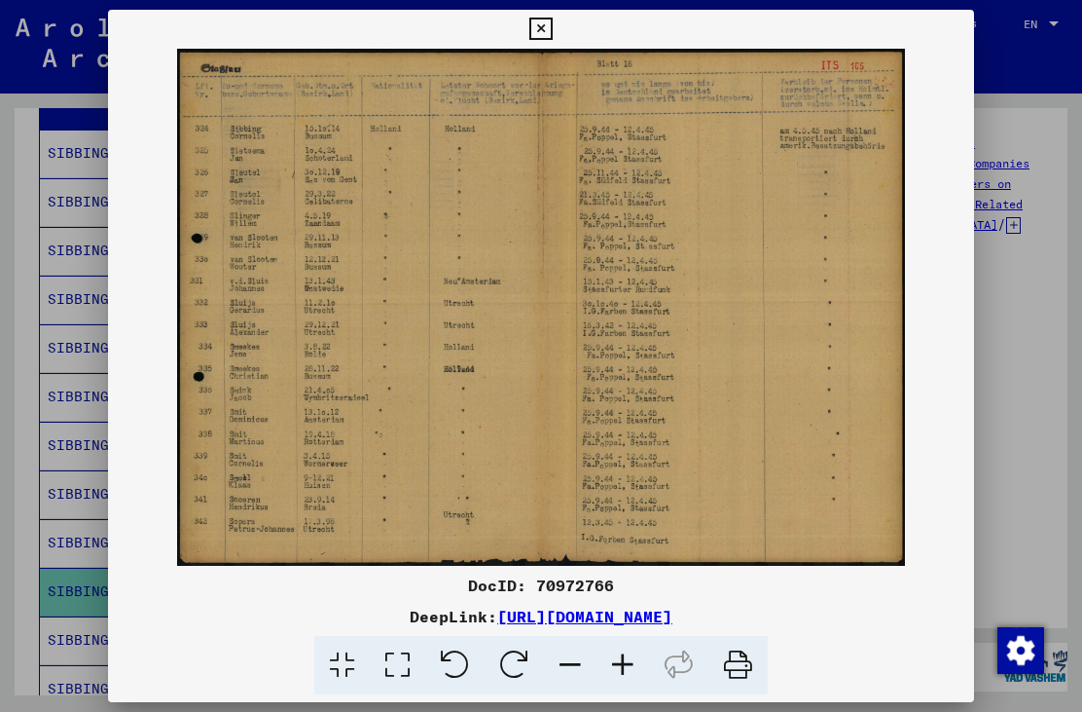
click at [558, 22] on button at bounding box center [541, 29] width 34 height 39
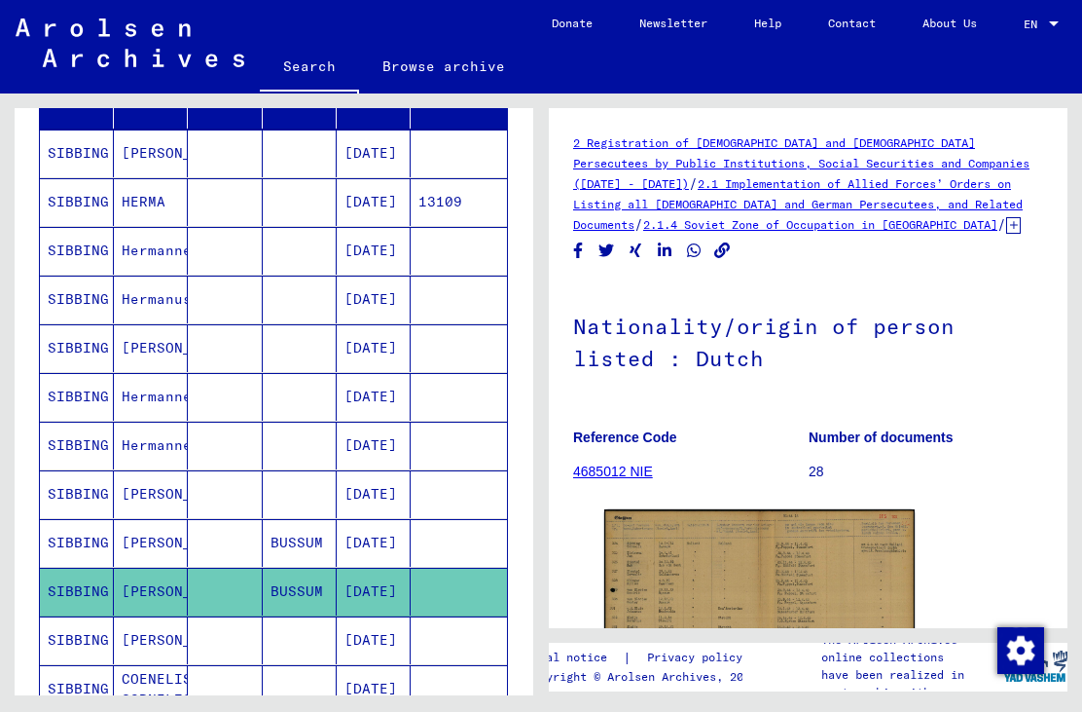
click at [112, 642] on button at bounding box center [81, 633] width 62 height 62
click at [112, 634] on button at bounding box center [81, 633] width 62 height 62
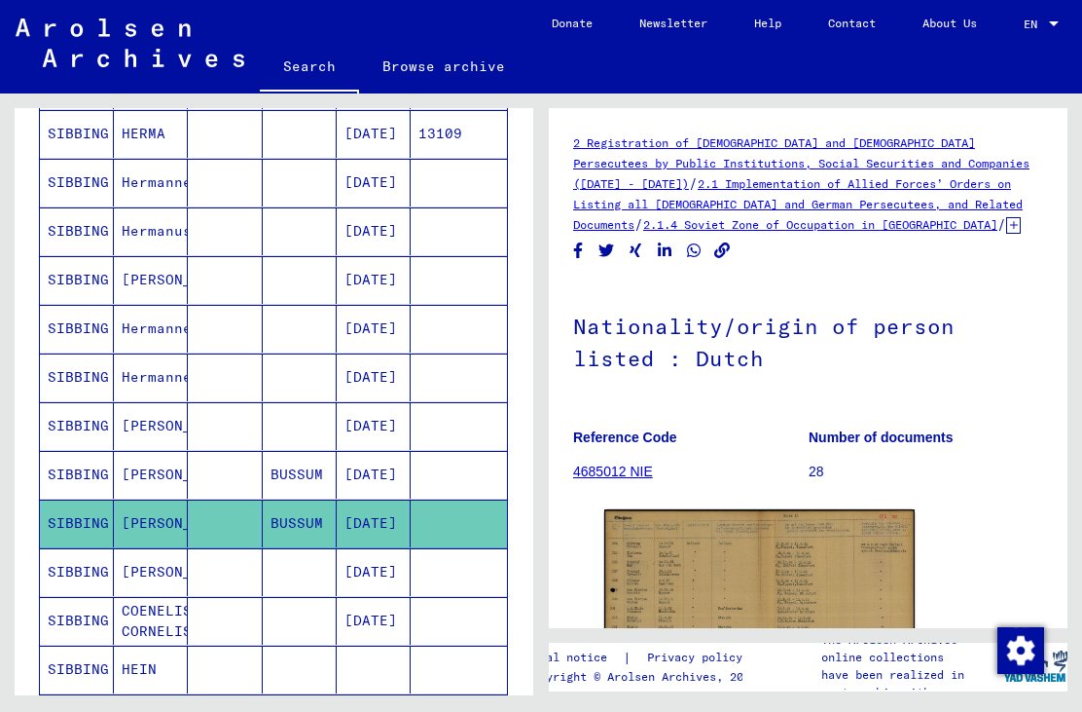
scroll to position [388, 0]
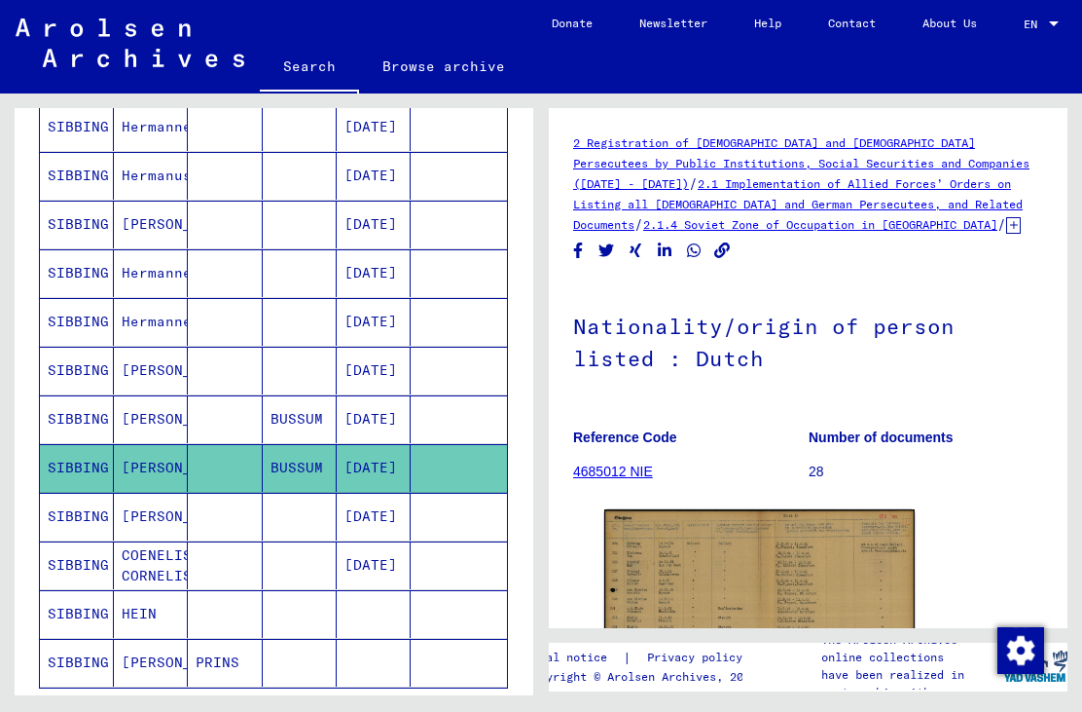
click at [165, 522] on mat-cell "[PERSON_NAME]" at bounding box center [151, 517] width 74 height 48
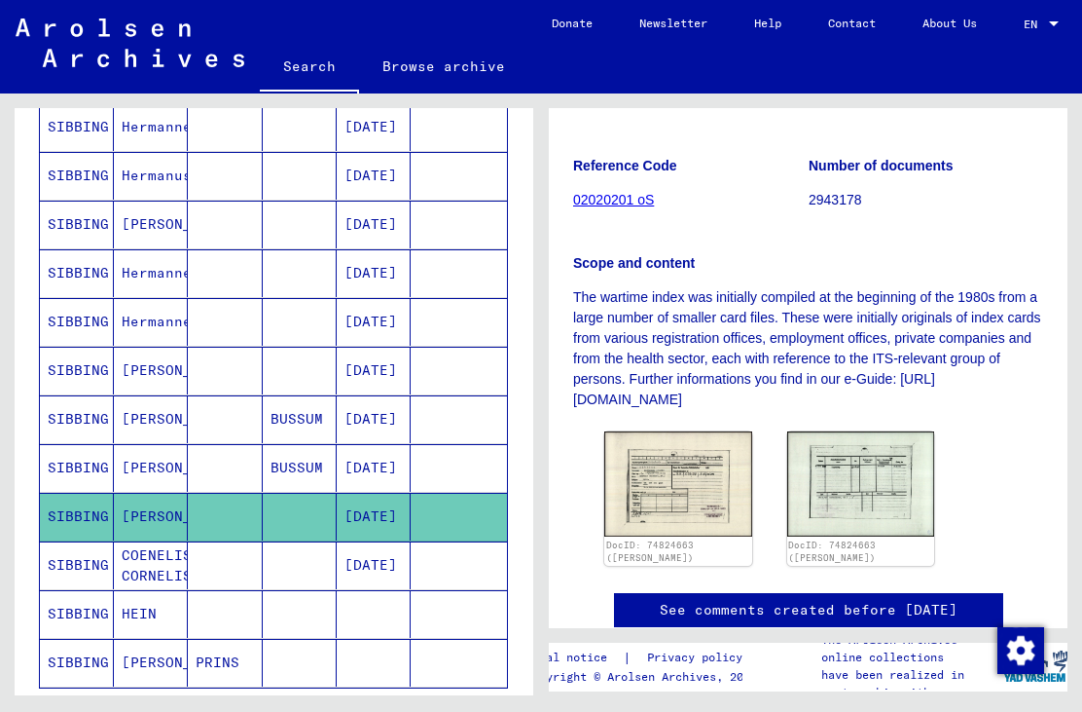
scroll to position [325, 0]
click at [671, 473] on img at bounding box center [678, 482] width 148 height 105
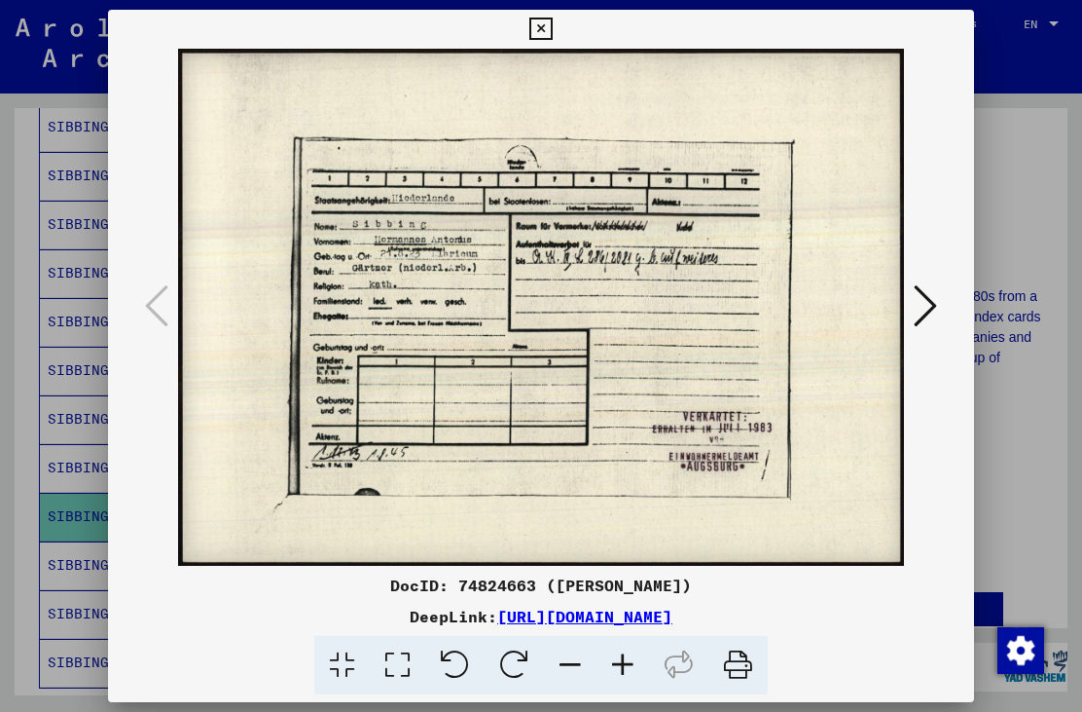
click at [558, 33] on button at bounding box center [541, 29] width 34 height 39
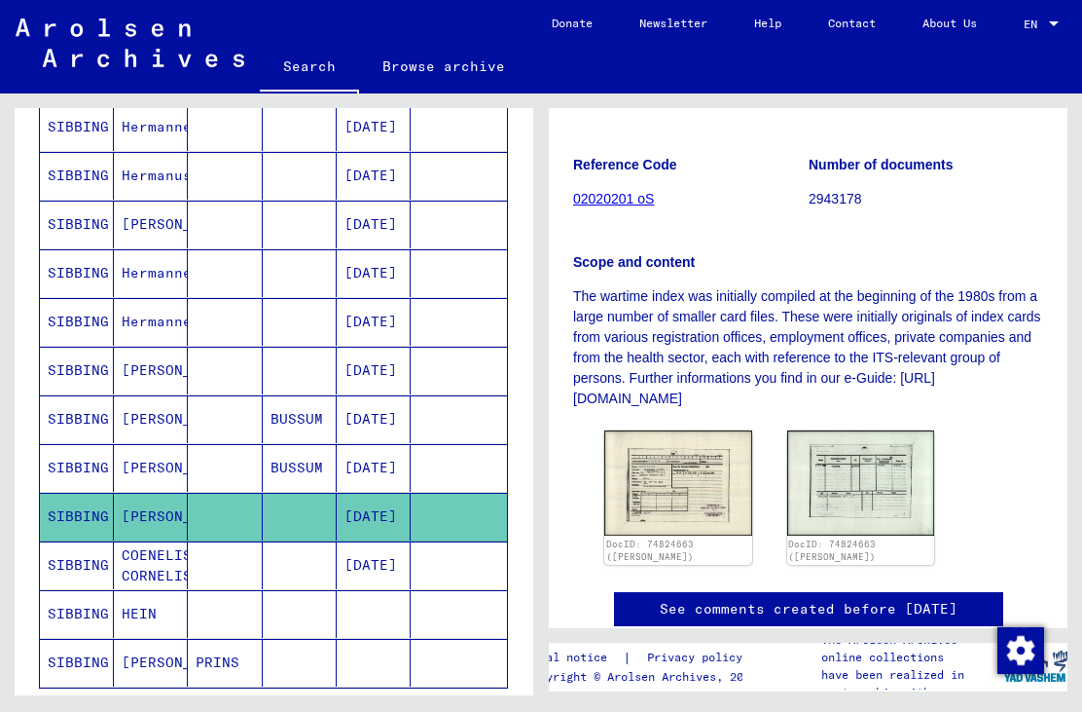
click at [112, 614] on button at bounding box center [81, 633] width 62 height 62
click at [105, 617] on icon at bounding box center [80, 634] width 49 height 78
click at [105, 608] on icon at bounding box center [80, 634] width 49 height 78
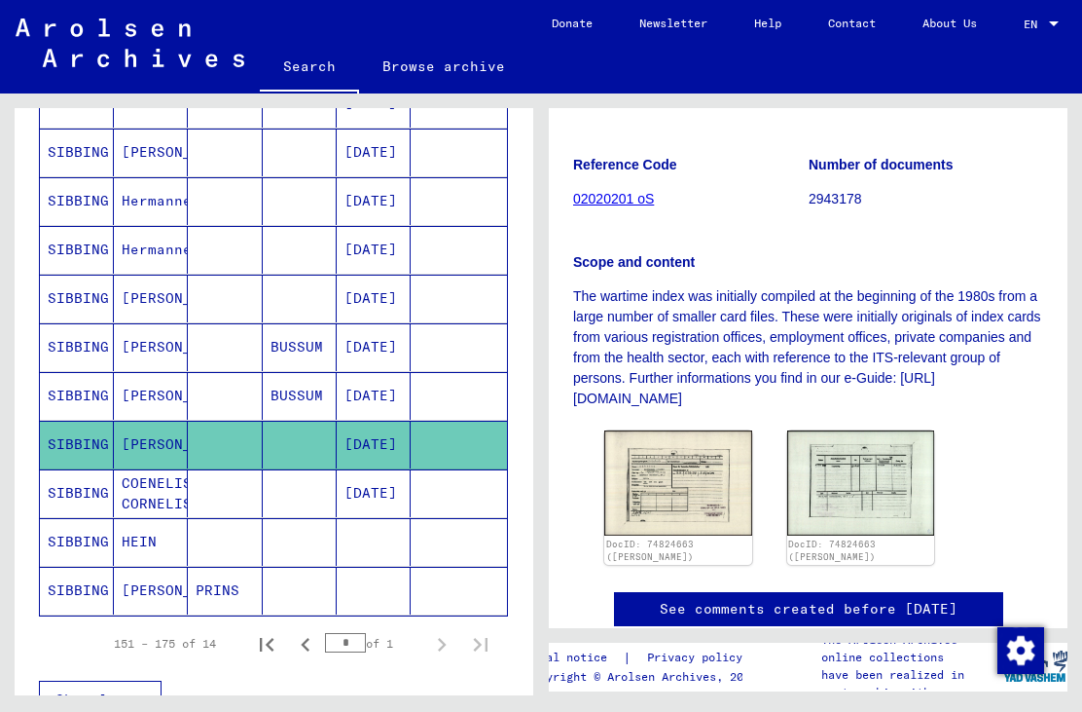
scroll to position [472, 0]
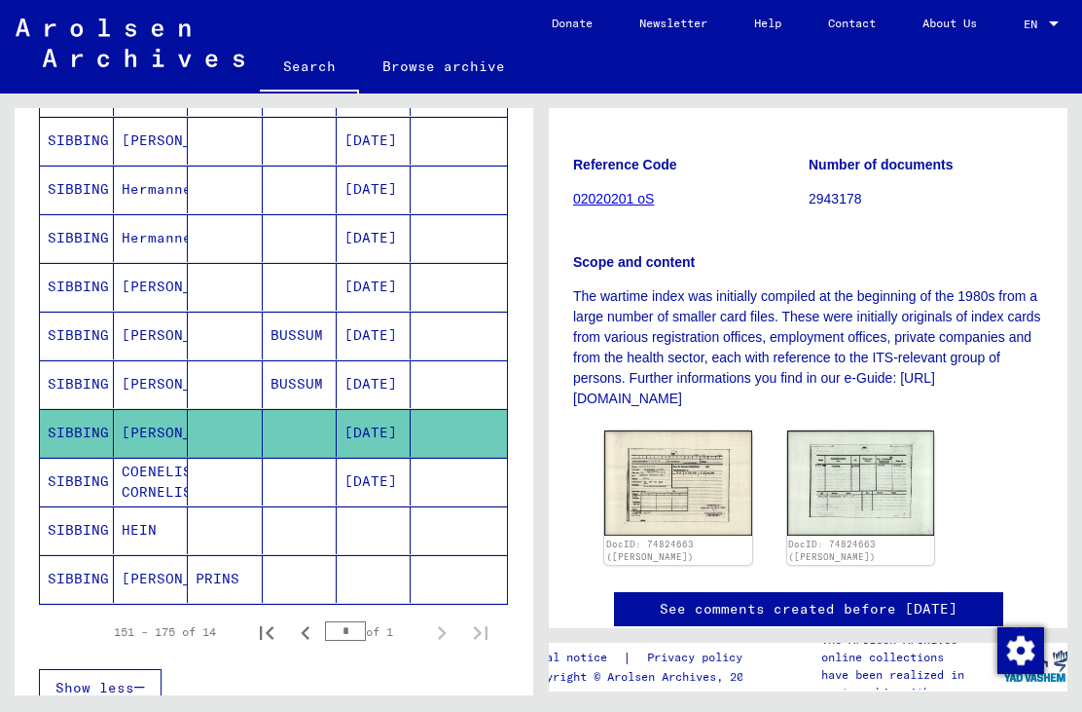
click at [155, 485] on mat-cell "COENELIS CORNELIS" at bounding box center [151, 481] width 74 height 48
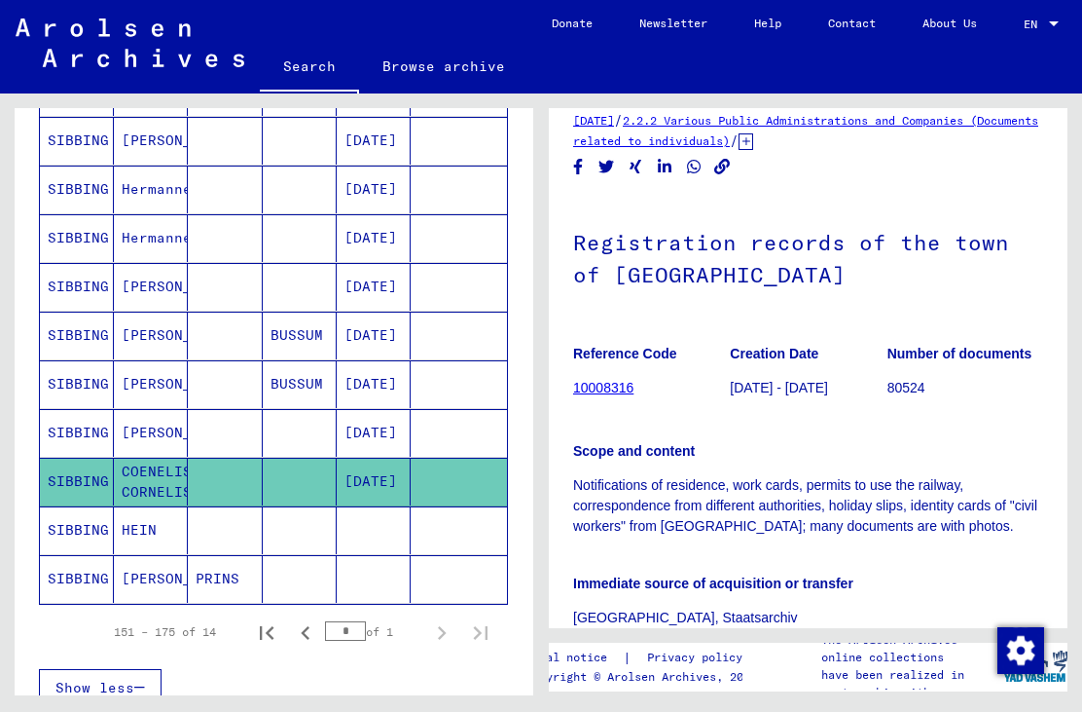
scroll to position [103, 0]
click at [150, 539] on mat-cell "HEIN" at bounding box center [151, 530] width 74 height 48
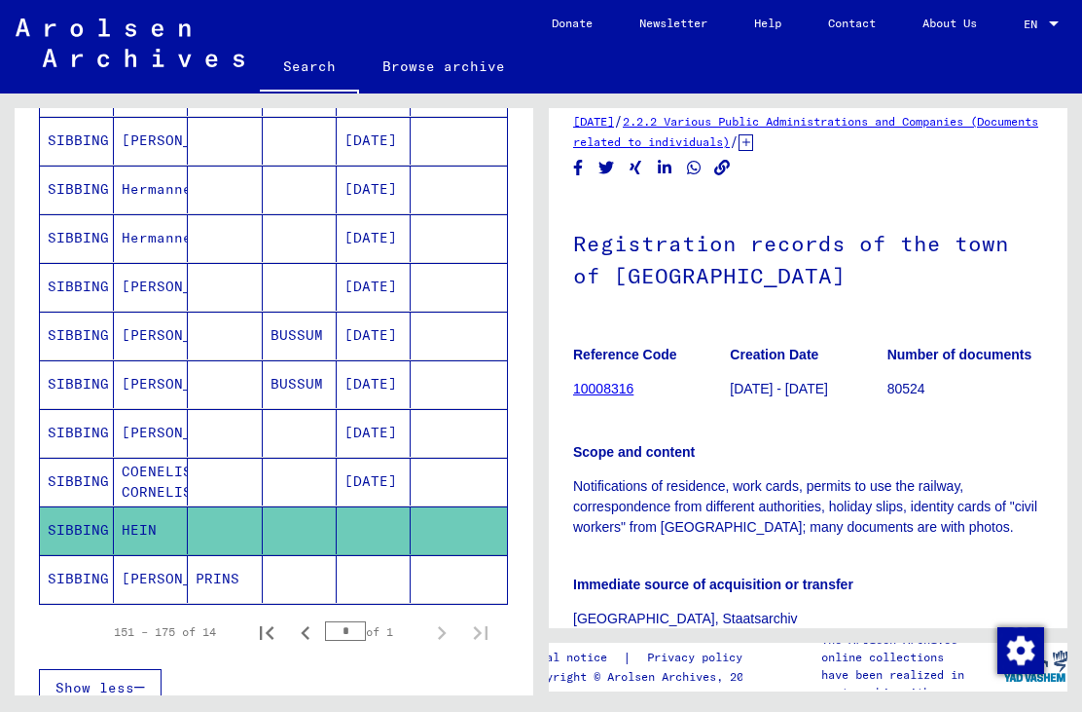
click at [133, 541] on mat-cell "HEIN" at bounding box center [151, 530] width 74 height 48
click at [143, 522] on mat-cell "HEIN" at bounding box center [151, 530] width 74 height 48
click at [146, 528] on mat-cell "HEIN" at bounding box center [151, 530] width 74 height 48
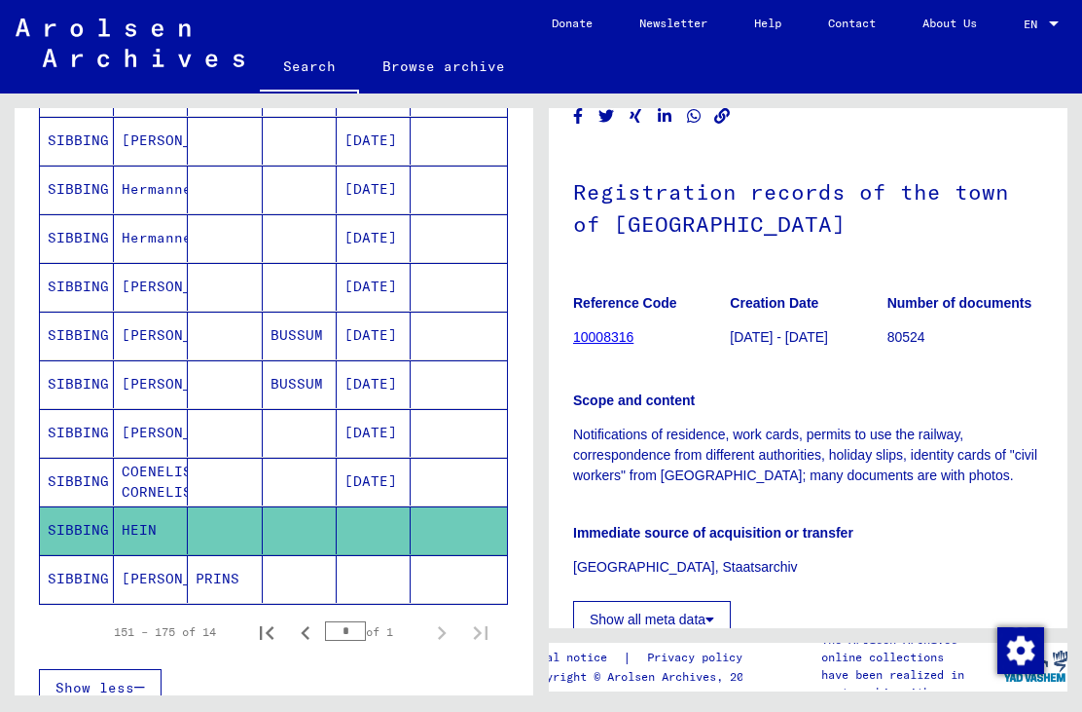
scroll to position [154, 0]
click at [618, 343] on link "10008316" at bounding box center [603, 338] width 60 height 16
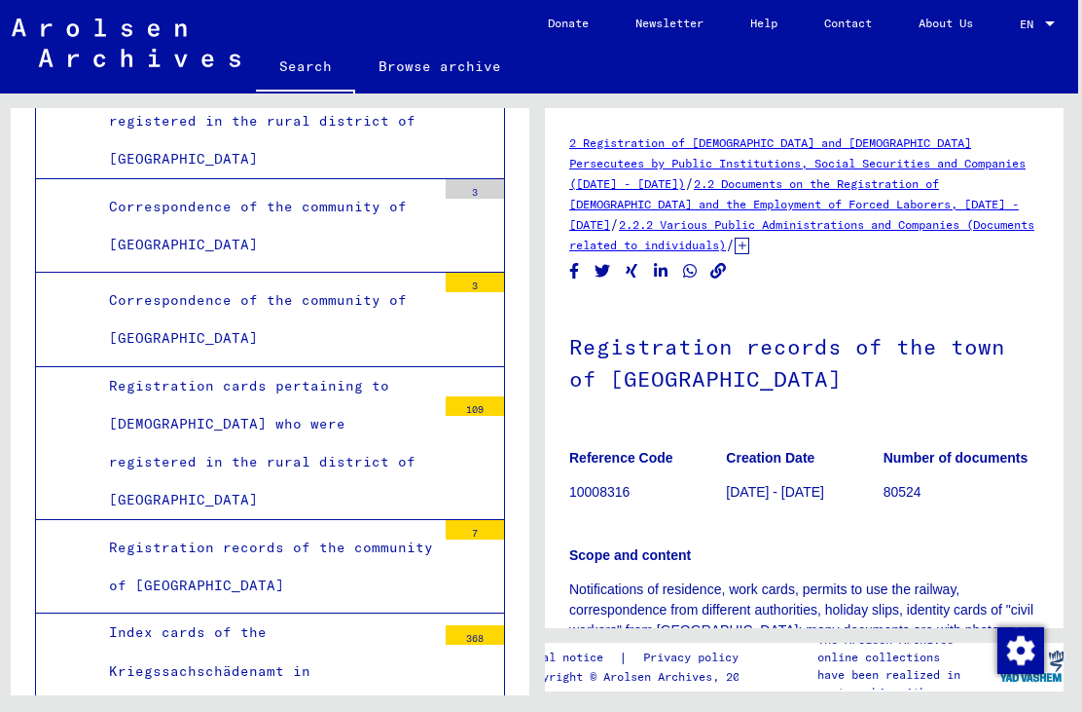
scroll to position [0, 5]
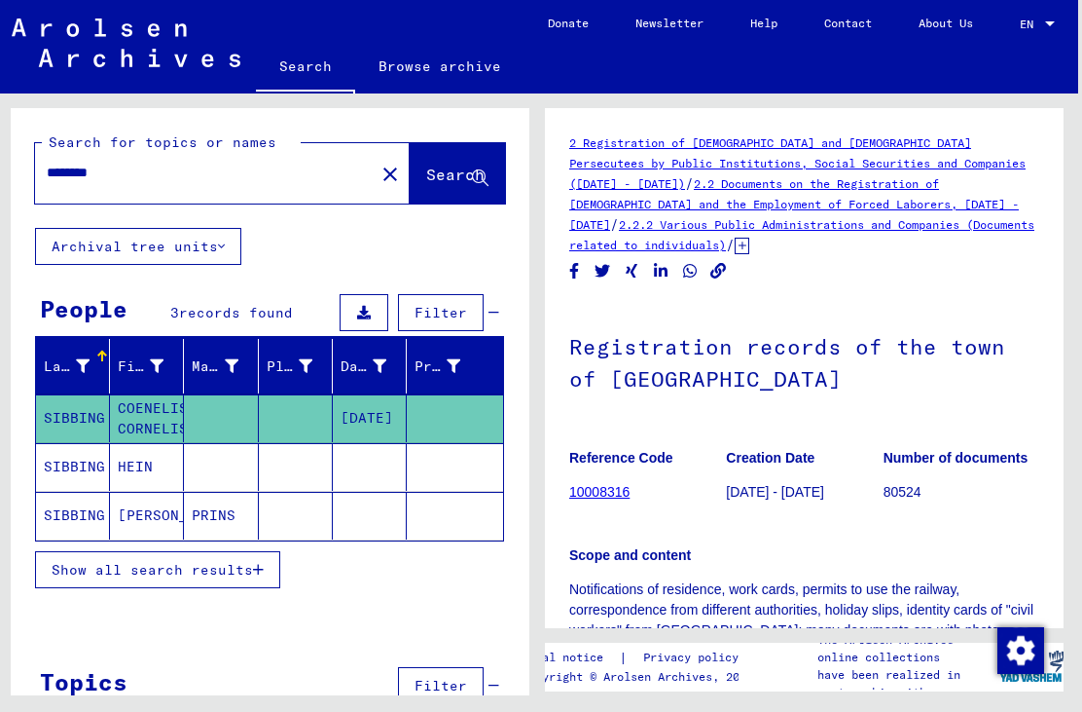
click at [196, 539] on mat-row "SIBBING [PERSON_NAME]" at bounding box center [269, 516] width 467 height 49
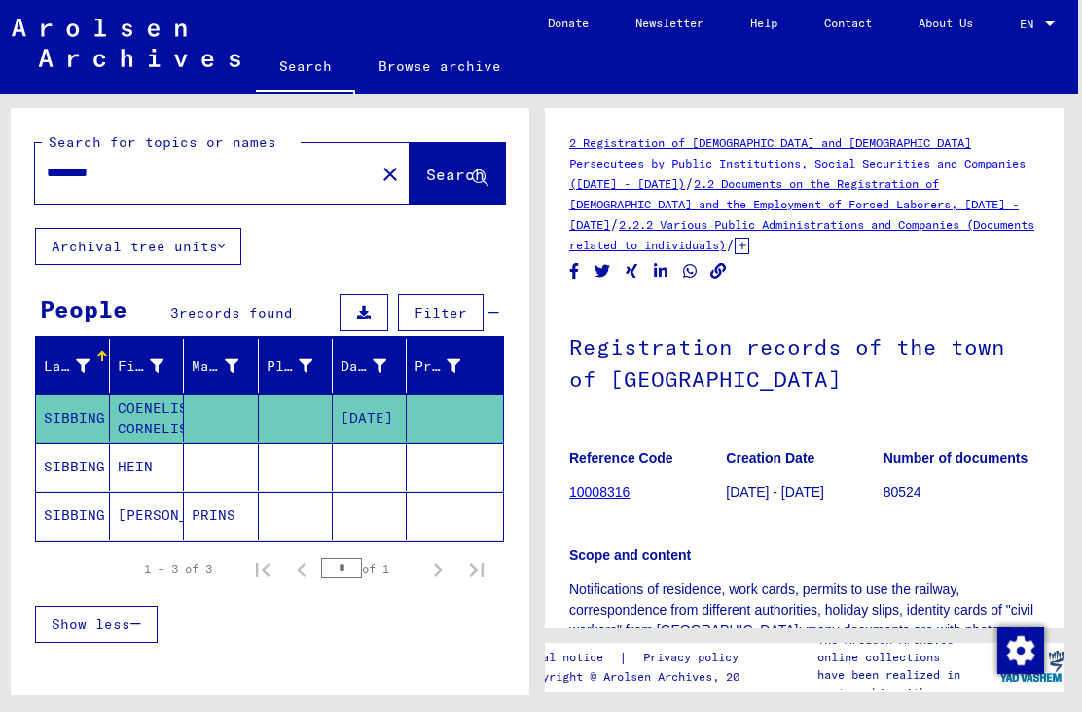
click at [142, 529] on mat-cell "[PERSON_NAME]" at bounding box center [147, 516] width 74 height 48
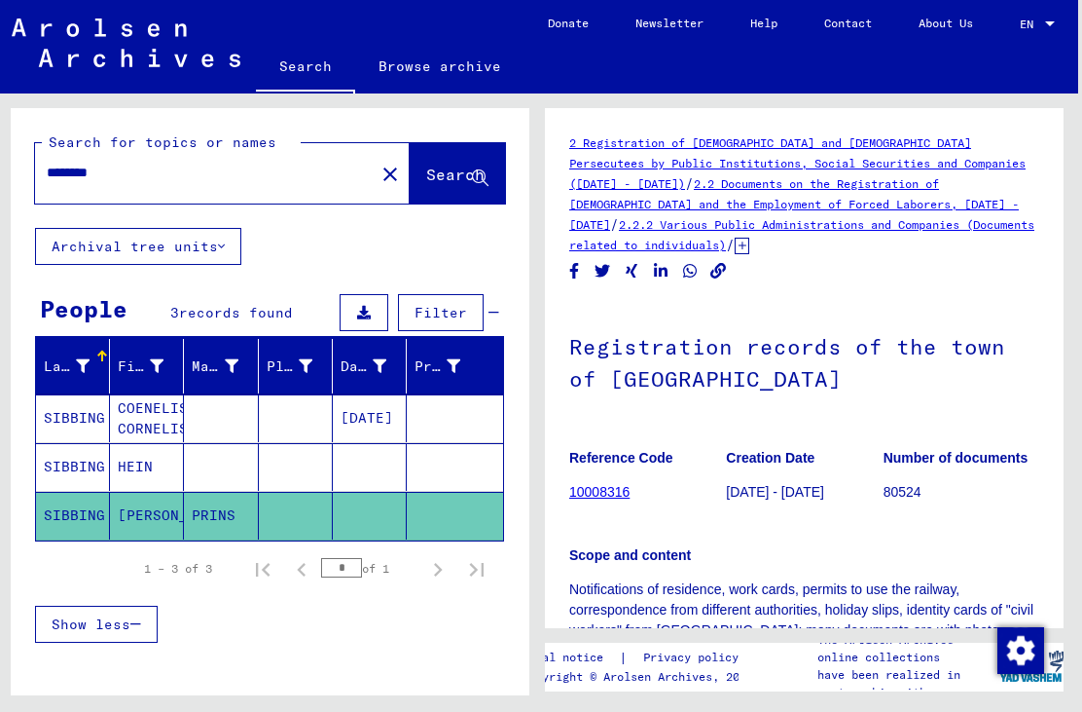
click at [140, 508] on mat-cell "[PERSON_NAME]" at bounding box center [147, 516] width 74 height 48
click at [152, 519] on mat-cell "[PERSON_NAME]" at bounding box center [147, 516] width 74 height 48
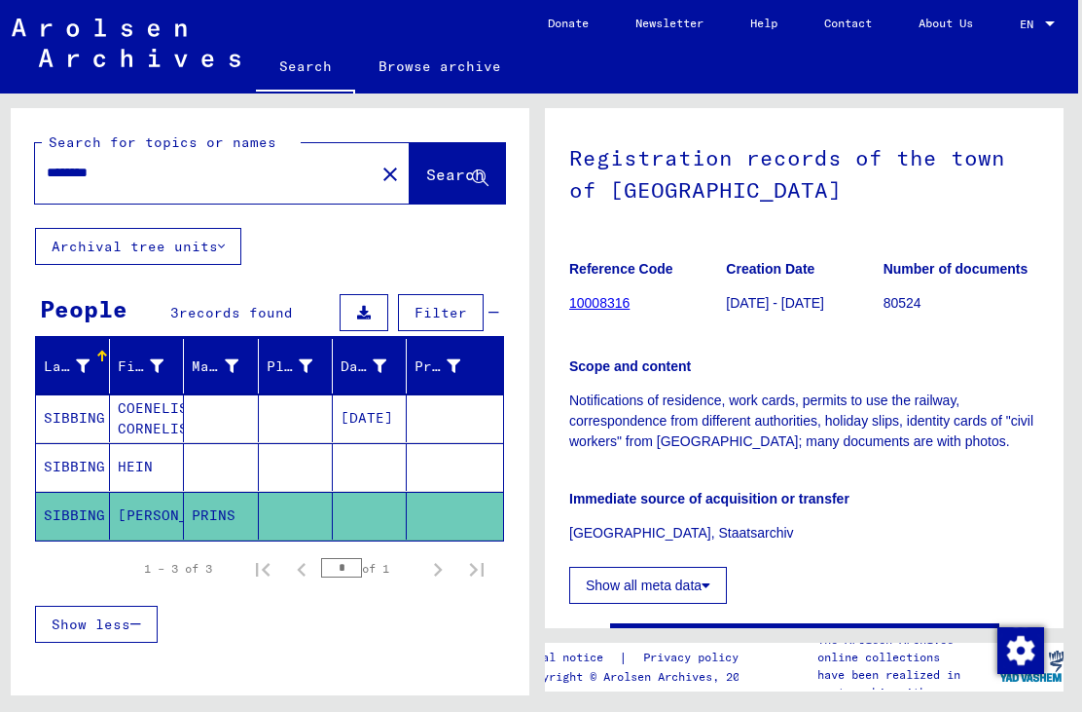
scroll to position [190, 0]
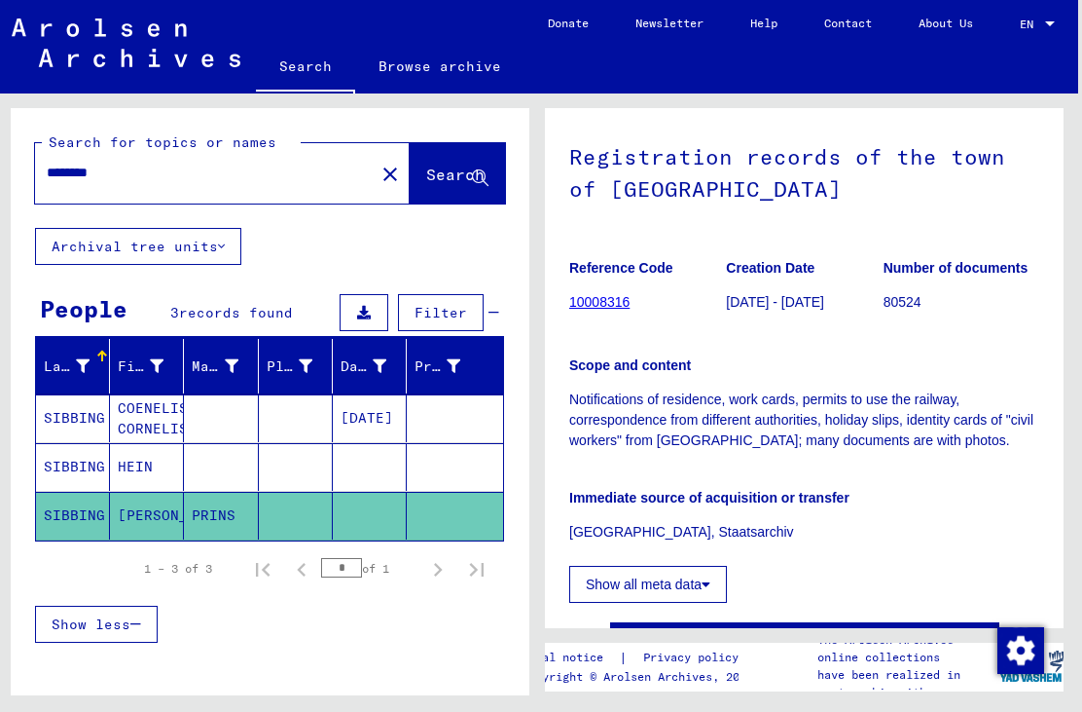
click at [218, 518] on mat-cell "PRINS" at bounding box center [221, 516] width 74 height 48
click at [121, 516] on mat-cell "[PERSON_NAME]" at bounding box center [147, 516] width 74 height 48
click at [123, 509] on mat-cell "[PERSON_NAME]" at bounding box center [147, 516] width 74 height 48
click at [131, 514] on mat-cell "[PERSON_NAME]" at bounding box center [147, 516] width 74 height 48
click at [171, 505] on mat-cell "[PERSON_NAME]" at bounding box center [147, 516] width 74 height 48
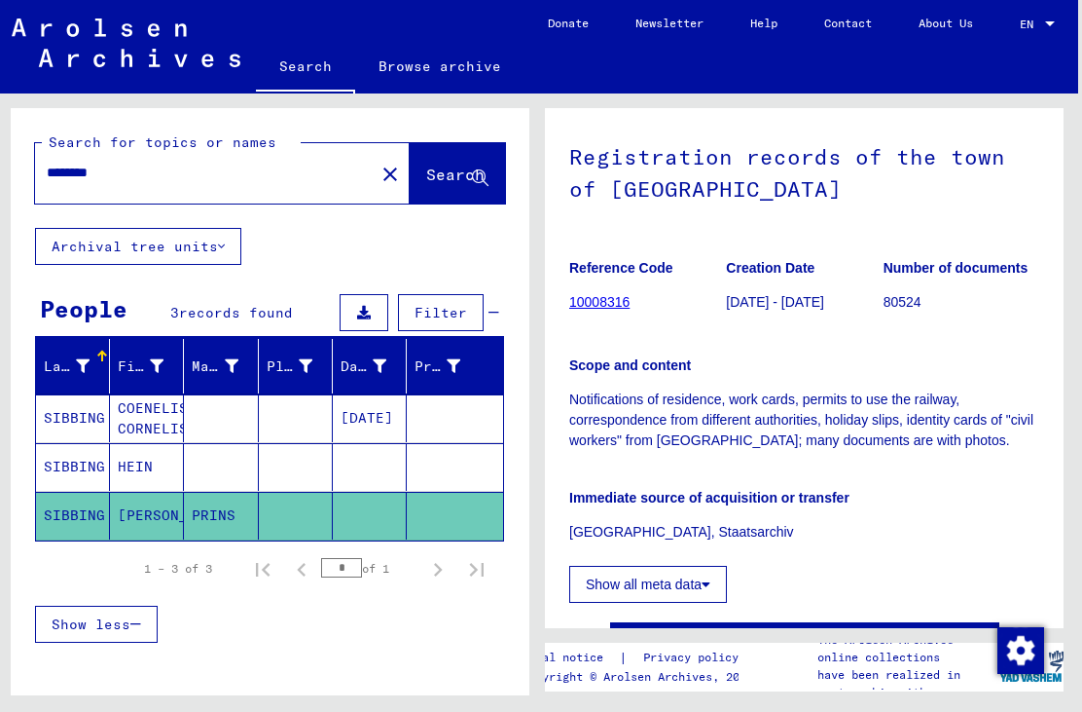
click at [377, 507] on mat-cell at bounding box center [370, 516] width 74 height 48
click at [369, 506] on mat-cell at bounding box center [370, 516] width 74 height 48
type input "*******"
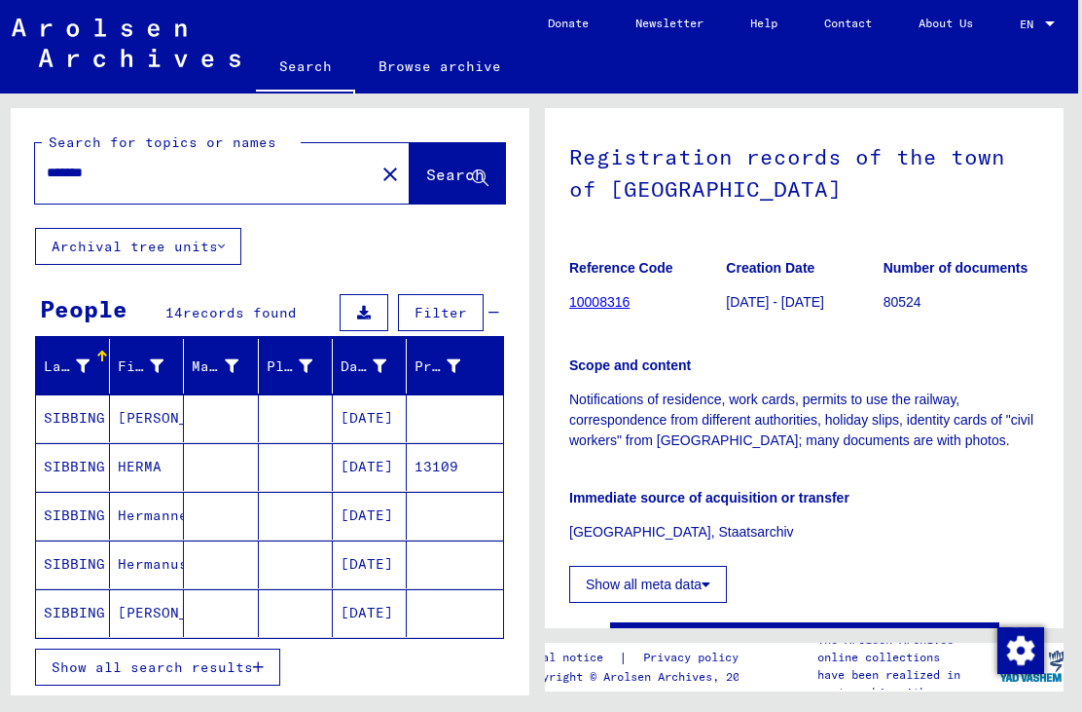
click at [206, 658] on span "Show all search results" at bounding box center [152, 667] width 201 height 18
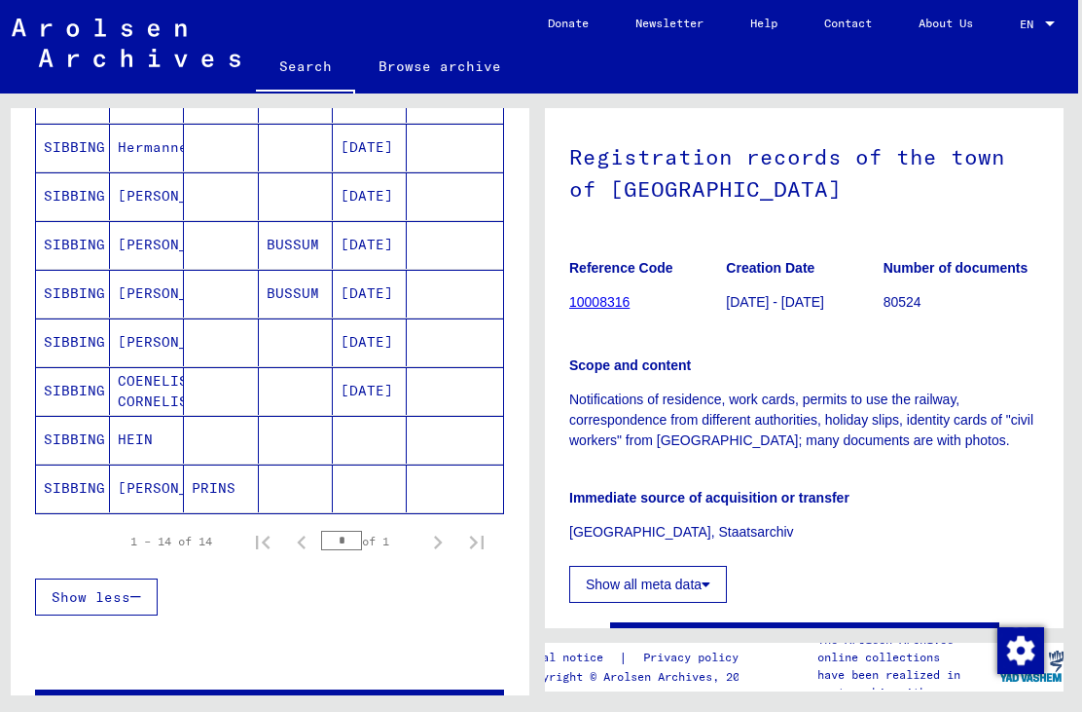
scroll to position [565, 0]
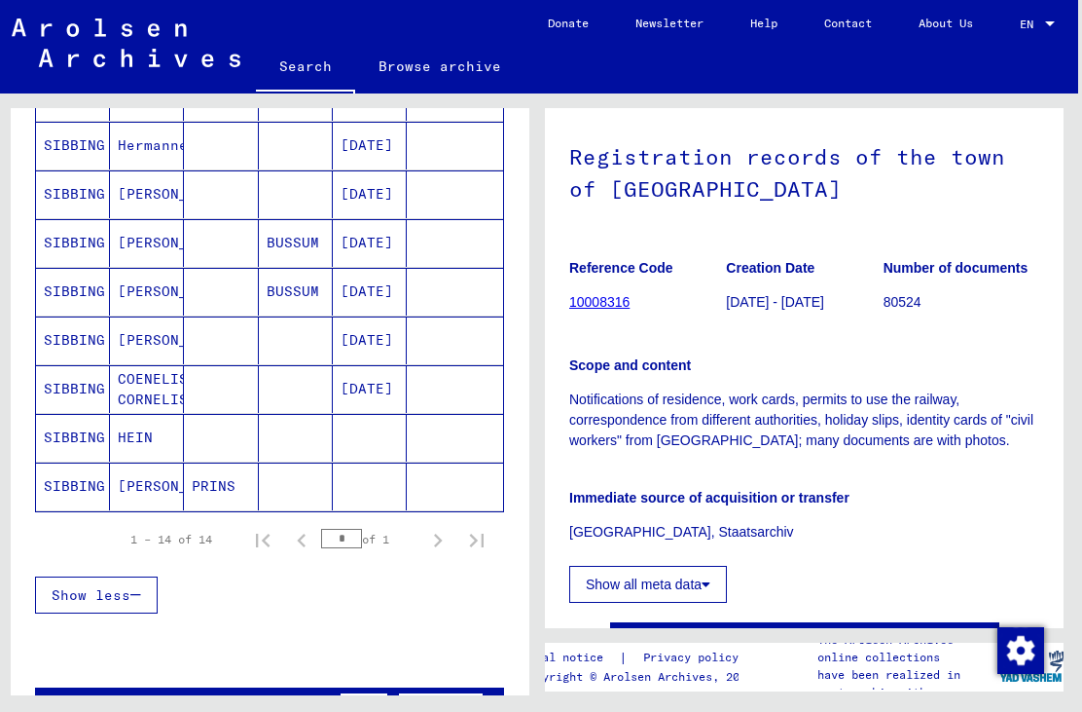
click at [142, 493] on mat-cell "[PERSON_NAME]" at bounding box center [147, 486] width 74 height 48
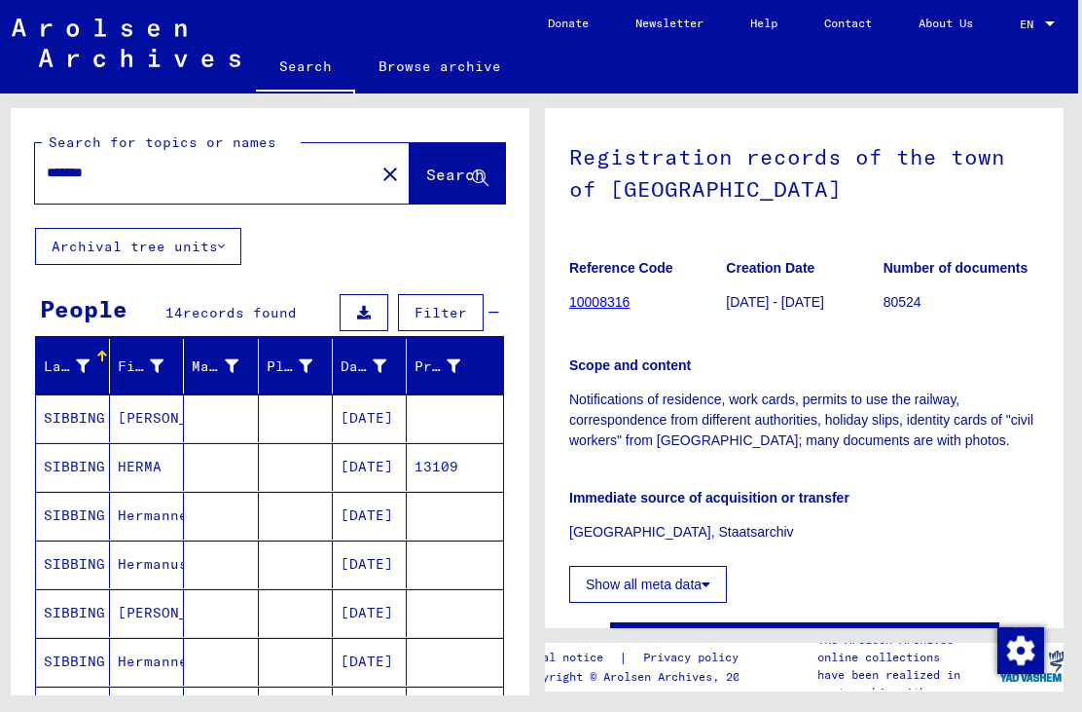
click at [364, 311] on icon at bounding box center [364, 313] width 14 height 14
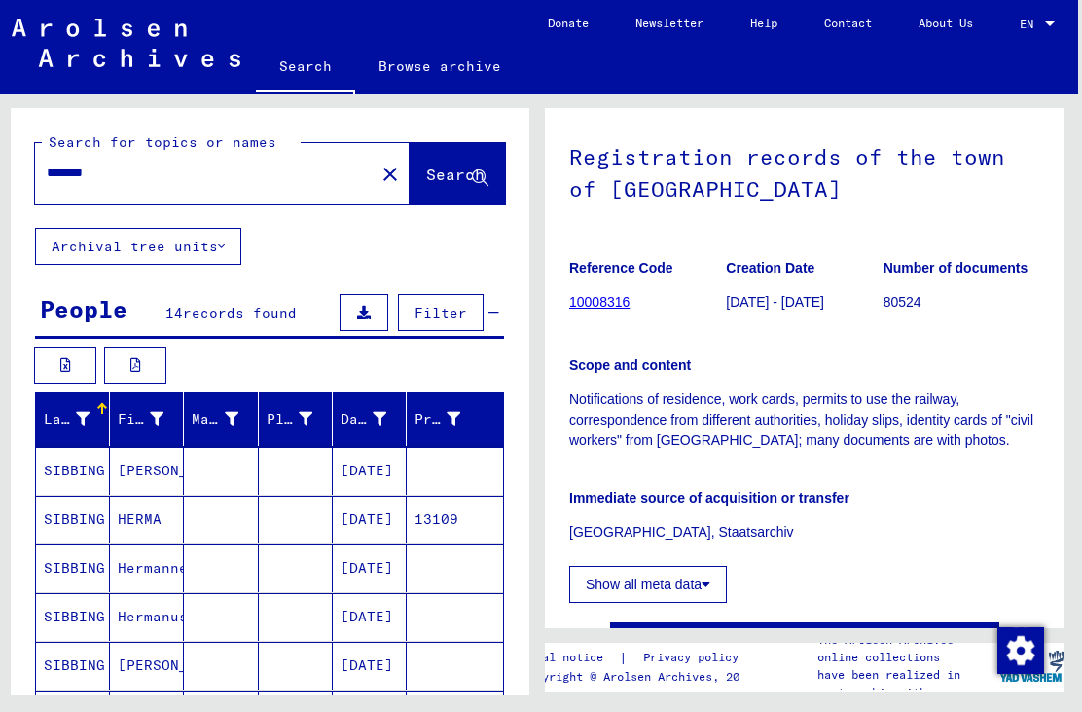
click at [133, 376] on button at bounding box center [135, 365] width 62 height 37
